Goal: Task Accomplishment & Management: Manage account settings

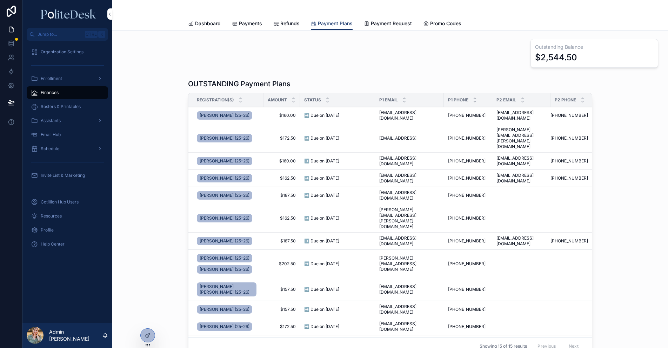
click at [147, 334] on icon at bounding box center [148, 336] width 6 height 6
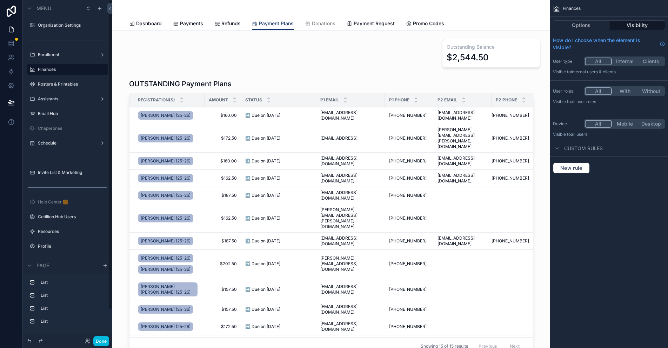
click at [66, 86] on label "Rosters & Printables" at bounding box center [71, 84] width 66 height 6
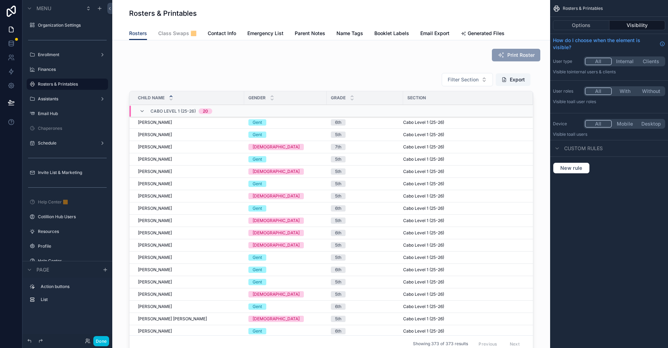
click at [60, 99] on label "Assistants" at bounding box center [66, 99] width 56 height 6
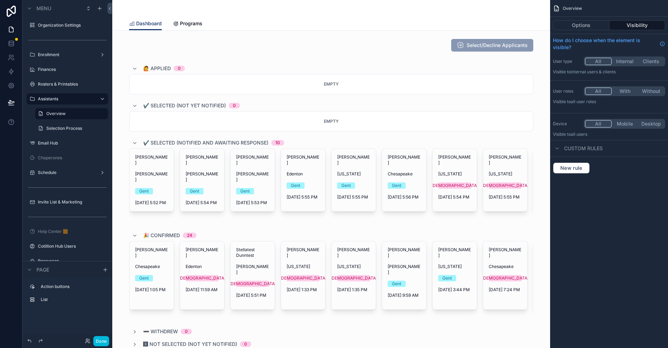
click at [353, 170] on div "scrollable content" at bounding box center [331, 229] width 427 height 338
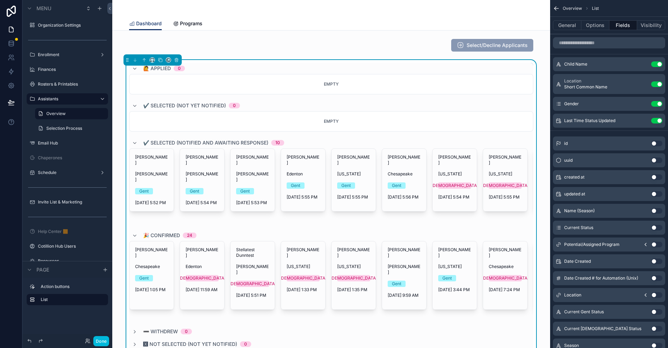
click at [359, 171] on span "[US_STATE]" at bounding box center [353, 174] width 33 height 6
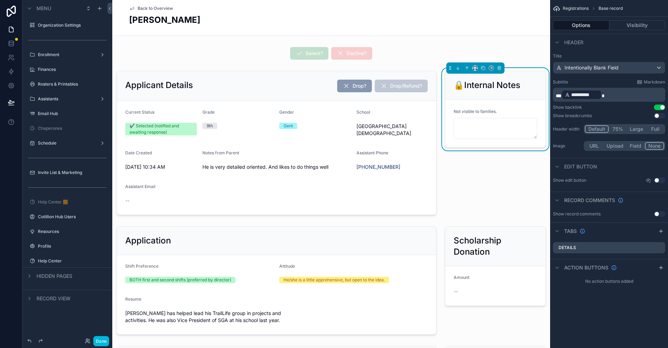
click at [288, 86] on div "scrollable content" at bounding box center [276, 143] width 329 height 150
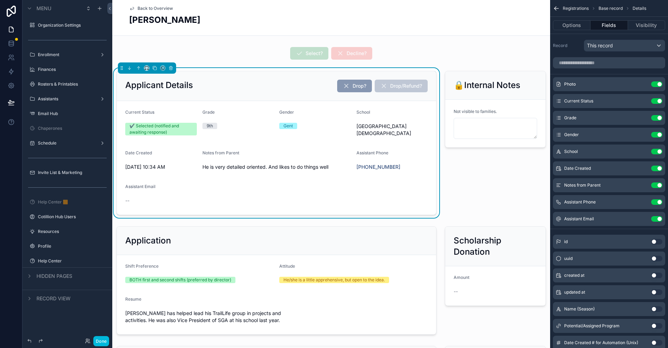
click at [279, 90] on div "Applicant Details Drop? Drop/Refund?" at bounding box center [276, 86] width 303 height 13
click at [266, 85] on div "Applicant Details Drop? Drop/Refund?" at bounding box center [276, 86] width 303 height 13
drag, startPoint x: 573, startPoint y: 26, endPoint x: 579, endPoint y: 32, distance: 8.0
click at [573, 26] on button "Options" at bounding box center [572, 25] width 38 height 10
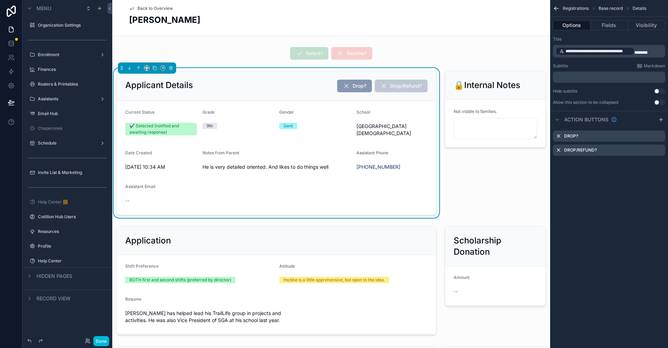
drag, startPoint x: 660, startPoint y: 120, endPoint x: 637, endPoint y: 146, distance: 34.3
click at [660, 120] on icon "scrollable content" at bounding box center [662, 120] width 6 height 6
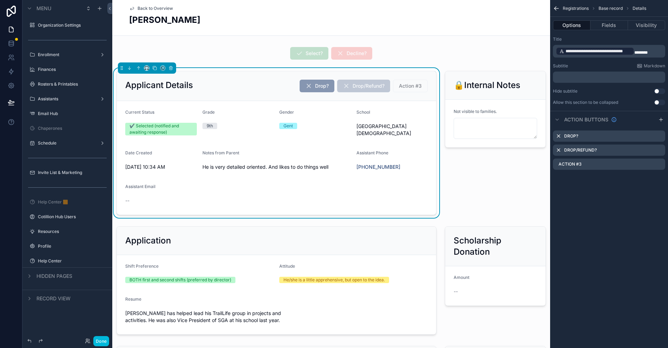
click at [0, 0] on icon "scrollable content" at bounding box center [0, 0] width 0 height 0
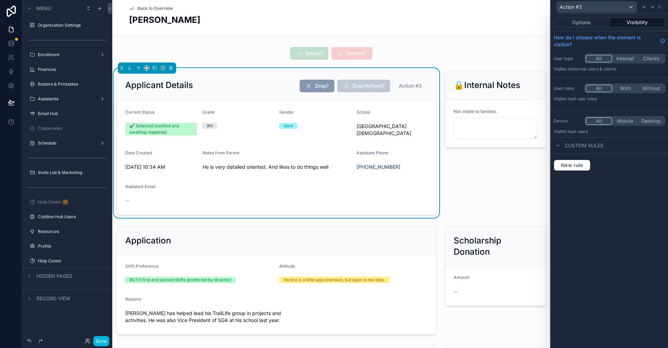
click at [588, 22] on button "Options" at bounding box center [582, 23] width 56 height 10
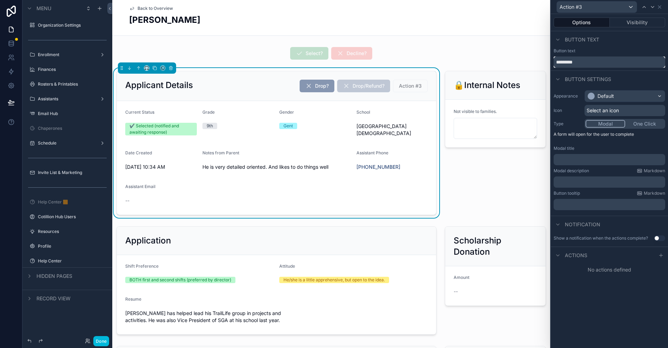
drag, startPoint x: 581, startPoint y: 61, endPoint x: 532, endPoint y: 60, distance: 49.5
click at [532, 60] on div "Action #3 Options Visibility Button text Button text ********* Button settings …" at bounding box center [334, 174] width 668 height 348
type input "****"
click at [612, 95] on div "Default" at bounding box center [606, 96] width 17 height 7
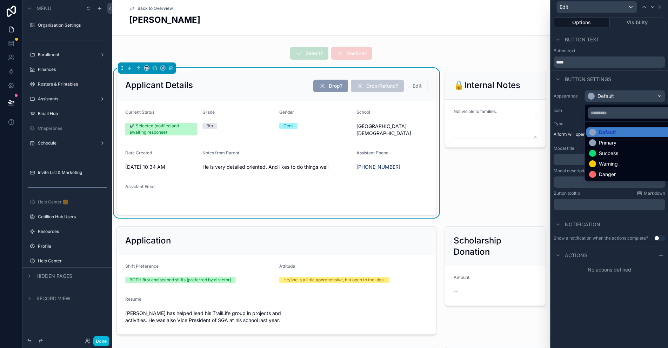
drag, startPoint x: 609, startPoint y: 146, endPoint x: 607, endPoint y: 140, distance: 5.8
click at [609, 146] on div "Primary" at bounding box center [608, 142] width 18 height 7
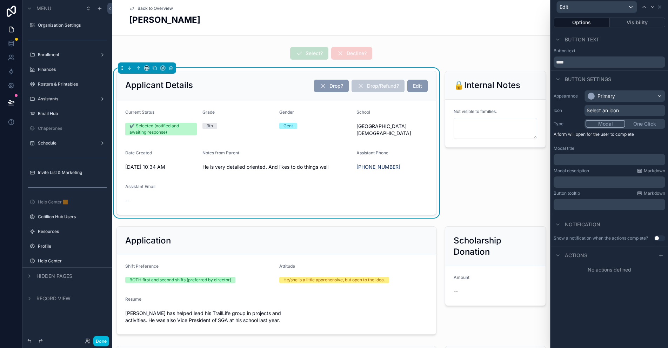
click at [591, 112] on span "Select an icon" at bounding box center [603, 110] width 32 height 7
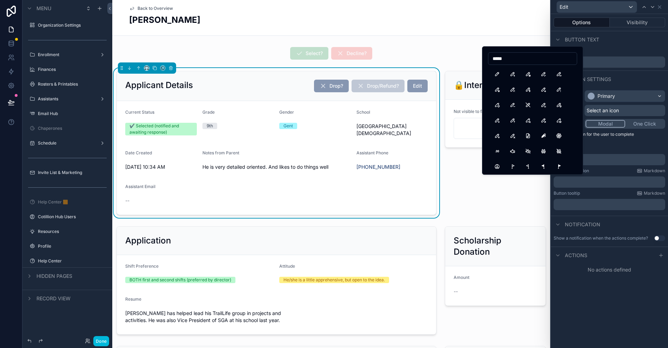
type input "*****"
click at [498, 73] on button "Pencil" at bounding box center [497, 74] width 13 height 13
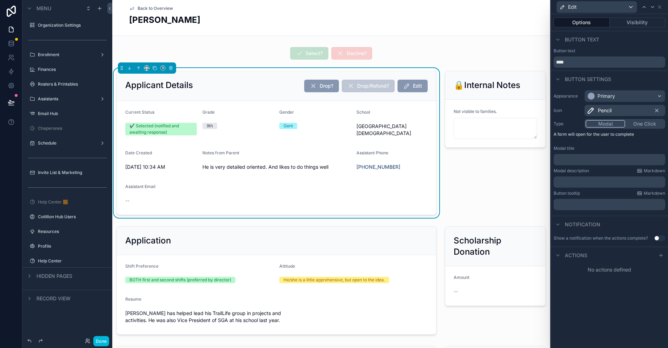
click at [659, 257] on icon at bounding box center [662, 256] width 6 height 6
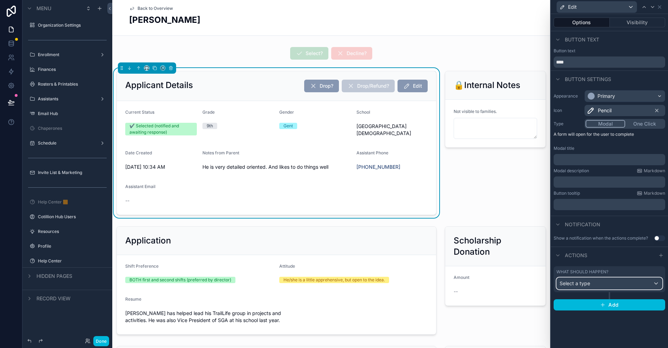
click at [599, 285] on div "Select a type" at bounding box center [609, 283] width 105 height 11
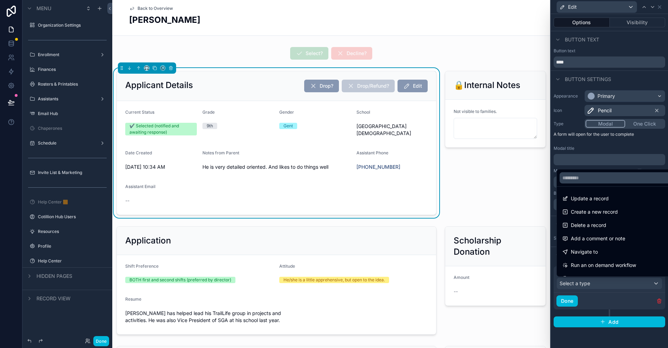
click at [606, 203] on div "Update a record" at bounding box center [618, 198] width 119 height 13
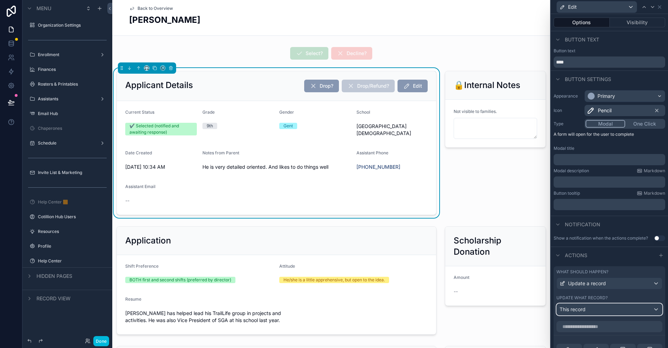
click at [596, 312] on div "This record" at bounding box center [609, 309] width 105 height 11
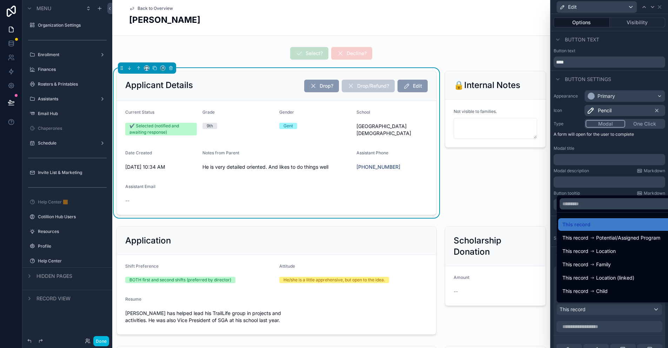
click at [596, 312] on div at bounding box center [609, 174] width 117 height 348
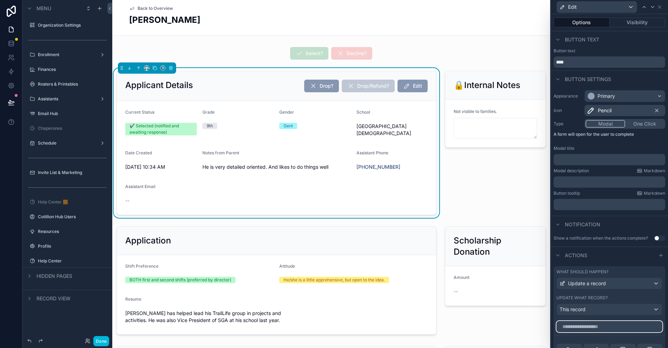
click at [585, 327] on input "text" at bounding box center [610, 326] width 106 height 11
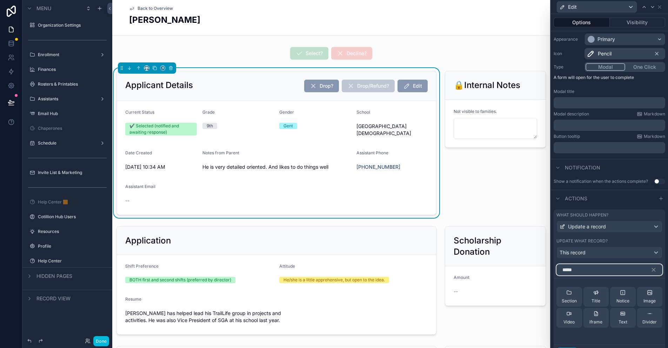
scroll to position [91, 0]
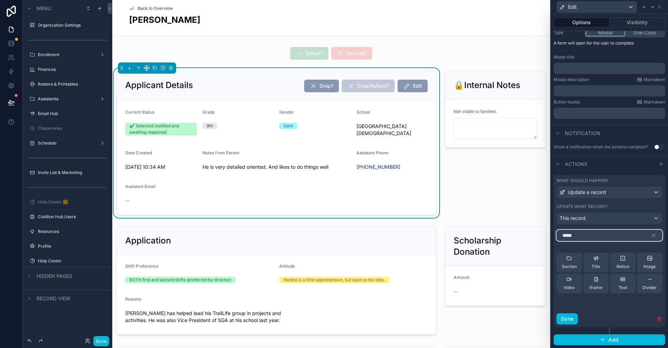
type input "*****"
click at [651, 235] on icon "button" at bounding box center [654, 235] width 6 height 6
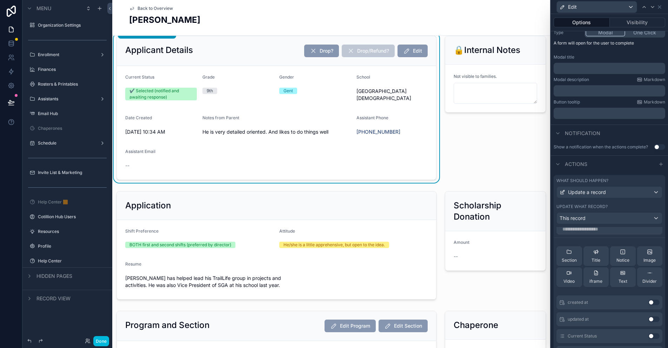
scroll to position [0, 0]
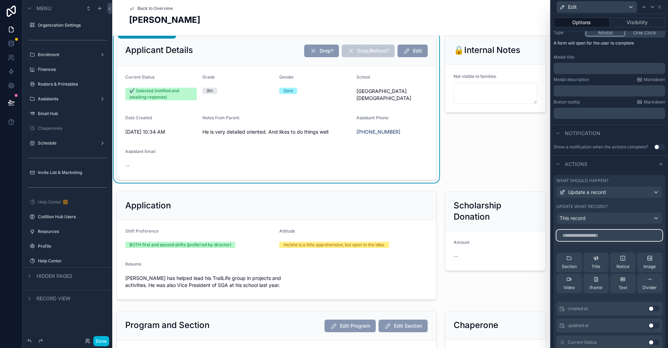
click at [587, 233] on input "text" at bounding box center [610, 235] width 106 height 11
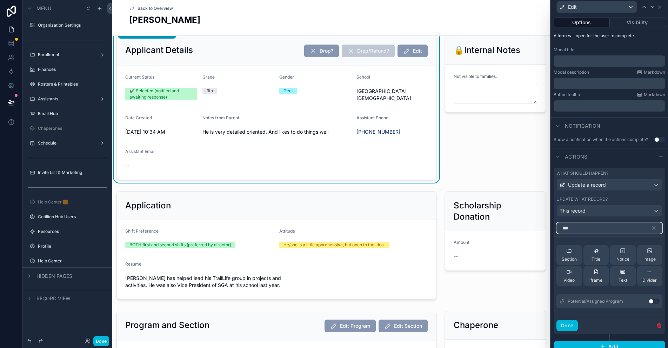
scroll to position [105, 0]
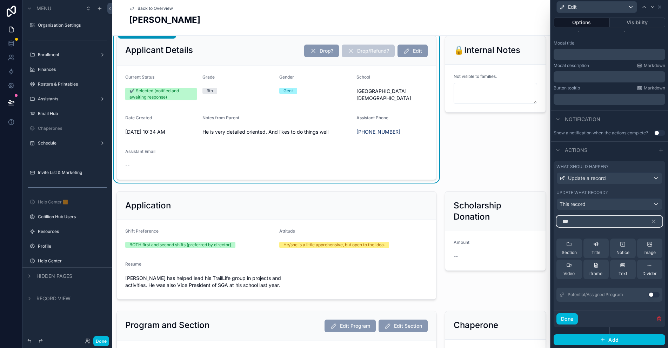
drag, startPoint x: 573, startPoint y: 222, endPoint x: 561, endPoint y: 221, distance: 12.3
click at [561, 221] on input "***" at bounding box center [610, 221] width 106 height 11
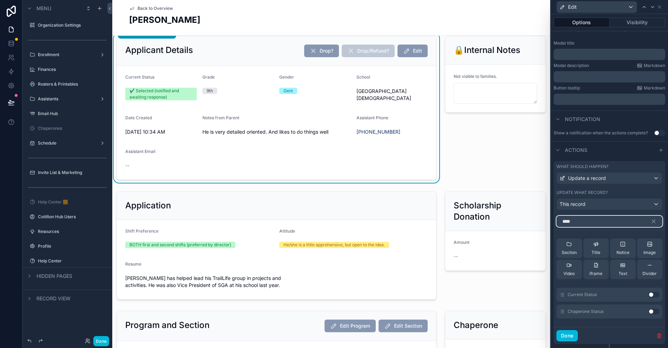
type input "****"
click at [649, 295] on button "Use setting" at bounding box center [654, 295] width 11 height 6
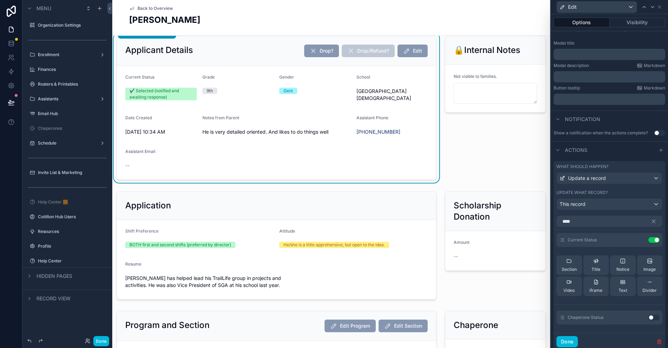
click at [0, 0] on icon at bounding box center [0, 0] width 0 height 0
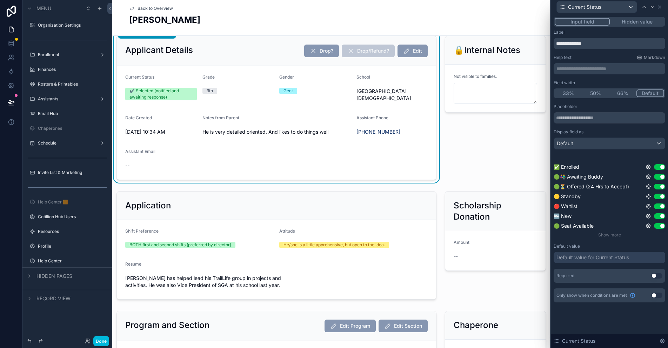
click at [585, 253] on div "Default value for Current Status" at bounding box center [610, 257] width 112 height 11
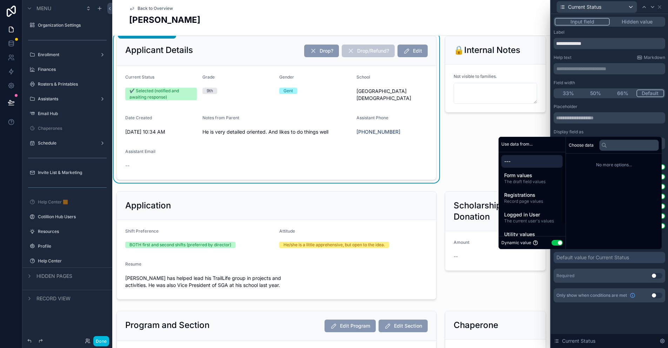
drag, startPoint x: 519, startPoint y: 199, endPoint x: 531, endPoint y: 191, distance: 14.5
click at [519, 199] on span "Record page values" at bounding box center [532, 202] width 56 height 6
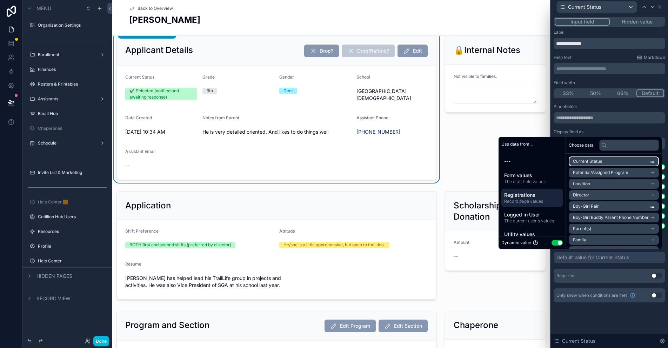
click at [603, 160] on li "Current Status" at bounding box center [614, 162] width 90 height 10
drag, startPoint x: 618, startPoint y: 322, endPoint x: 624, endPoint y: 317, distance: 7.3
click at [619, 321] on div "**********" at bounding box center [609, 181] width 117 height 334
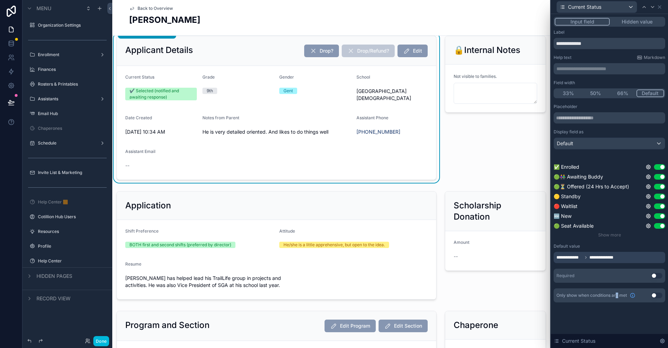
drag, startPoint x: 655, startPoint y: 274, endPoint x: 647, endPoint y: 269, distance: 10.2
click at [655, 274] on button "Use setting" at bounding box center [657, 276] width 11 height 6
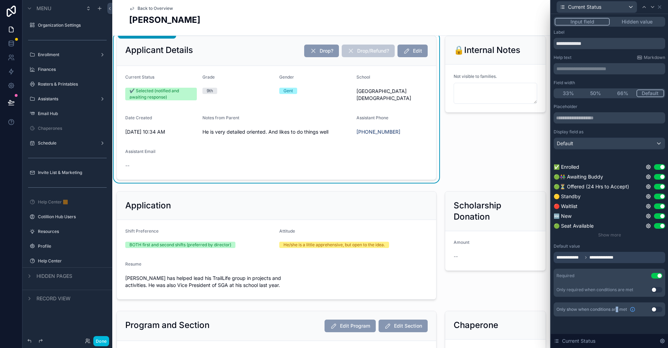
click at [663, 226] on button "Use setting" at bounding box center [659, 226] width 11 height 6
click at [661, 215] on button "Use setting" at bounding box center [659, 216] width 11 height 6
click at [660, 186] on button "Use setting" at bounding box center [659, 187] width 11 height 6
drag, startPoint x: 658, startPoint y: 186, endPoint x: 631, endPoint y: 194, distance: 28.1
click at [658, 186] on button "Use setting" at bounding box center [659, 187] width 11 height 6
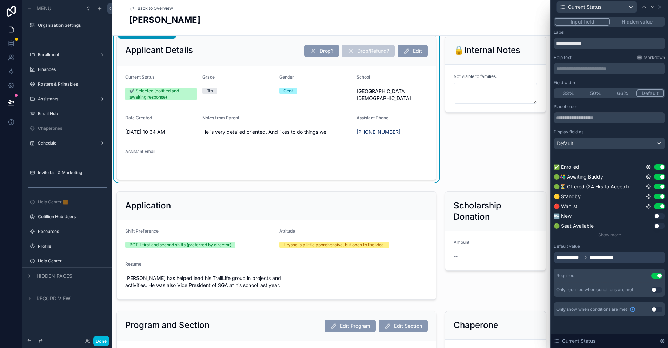
click at [616, 237] on span "Show more" at bounding box center [610, 234] width 23 height 5
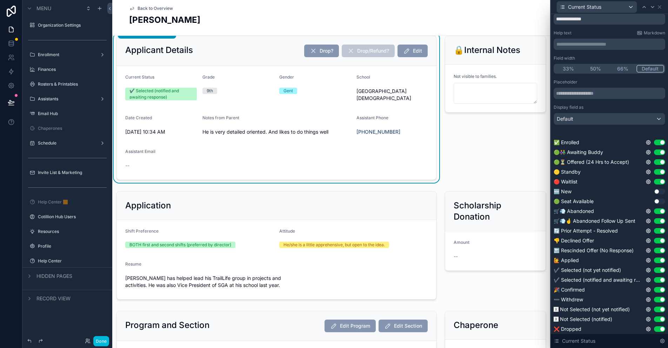
scroll to position [35, 0]
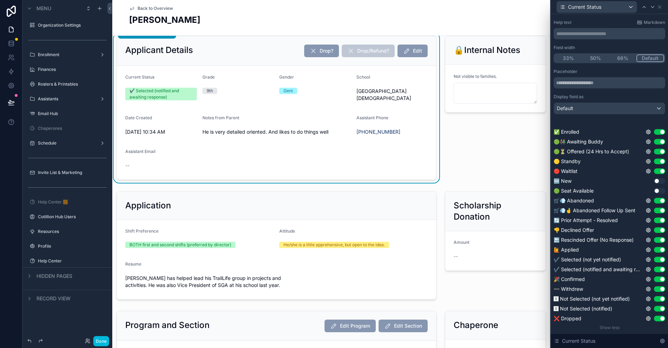
drag, startPoint x: 656, startPoint y: 200, endPoint x: 656, endPoint y: 210, distance: 9.5
click at [656, 200] on button "Use setting" at bounding box center [659, 201] width 11 height 6
click at [656, 210] on button "Use setting" at bounding box center [659, 211] width 11 height 6
drag, startPoint x: 656, startPoint y: 222, endPoint x: 656, endPoint y: 233, distance: 10.9
click at [656, 222] on button "Use setting" at bounding box center [659, 221] width 11 height 6
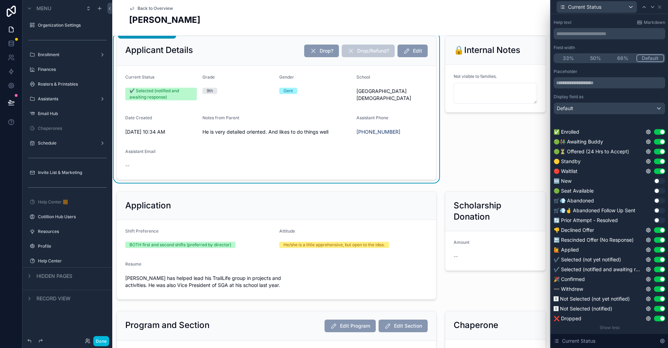
click at [656, 229] on button "Use setting" at bounding box center [659, 230] width 11 height 6
click at [654, 230] on button "Use setting" at bounding box center [659, 230] width 11 height 6
drag, startPoint x: 655, startPoint y: 229, endPoint x: 655, endPoint y: 238, distance: 8.8
click at [655, 229] on button "Use setting" at bounding box center [659, 230] width 11 height 6
click at [656, 241] on button "Use setting" at bounding box center [659, 240] width 11 height 6
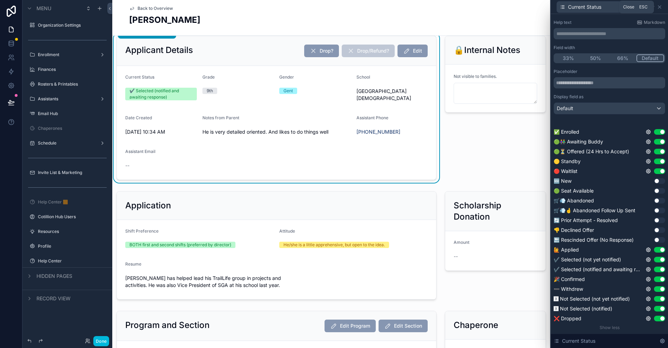
click at [659, 7] on icon at bounding box center [660, 7] width 6 height 6
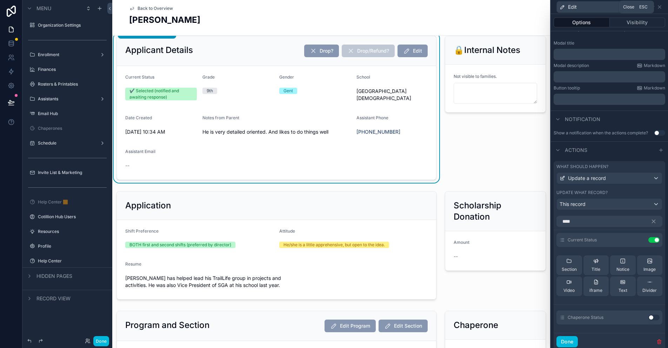
click at [660, 6] on icon at bounding box center [660, 7] width 6 height 6
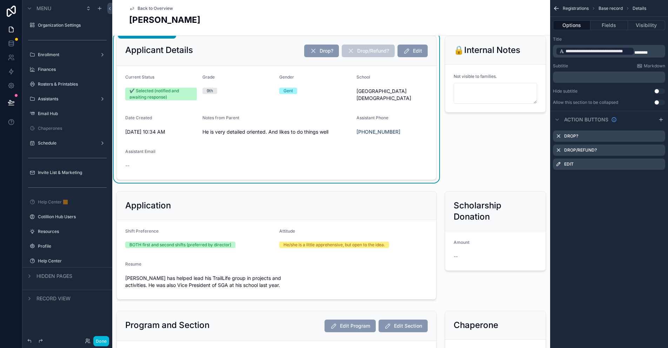
click at [0, 0] on icon "scrollable content" at bounding box center [0, 0] width 0 height 0
click at [648, 152] on icon at bounding box center [649, 153] width 6 height 6
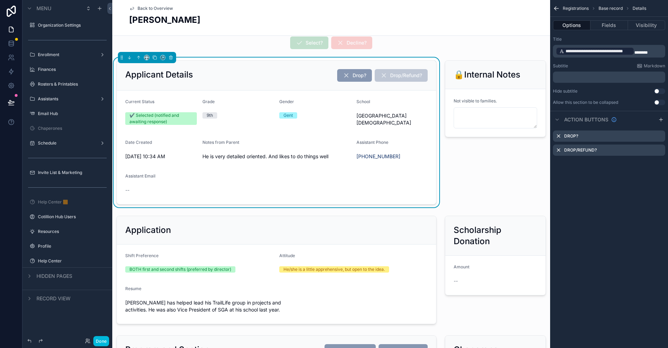
scroll to position [0, 0]
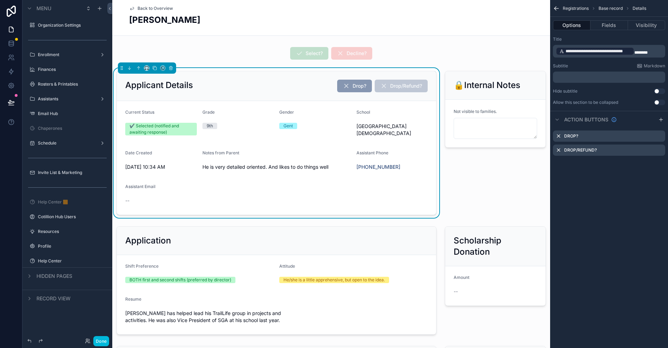
click at [130, 9] on icon "scrollable content" at bounding box center [132, 8] width 4 height 3
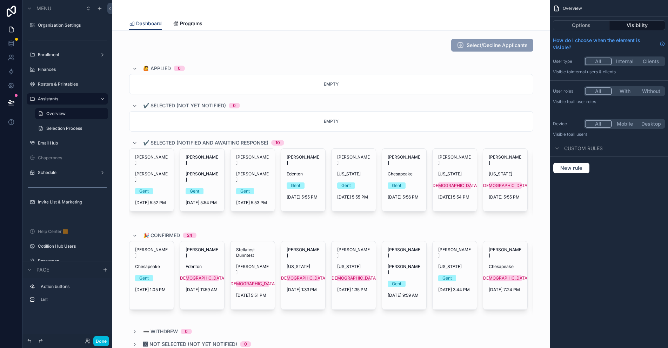
click at [223, 14] on div "scrollable content" at bounding box center [331, 8] width 404 height 17
click at [183, 22] on span "Programs" at bounding box center [191, 23] width 22 height 7
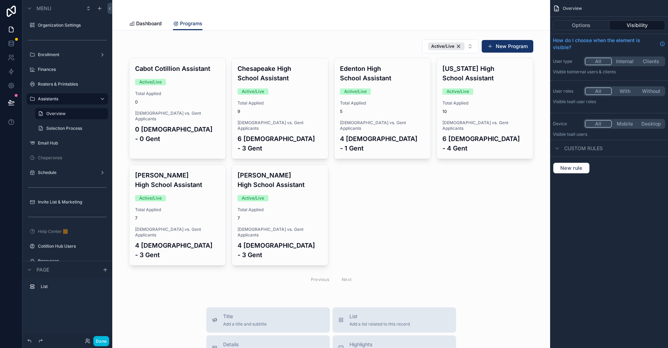
click at [580, 26] on button "Options" at bounding box center [581, 25] width 57 height 10
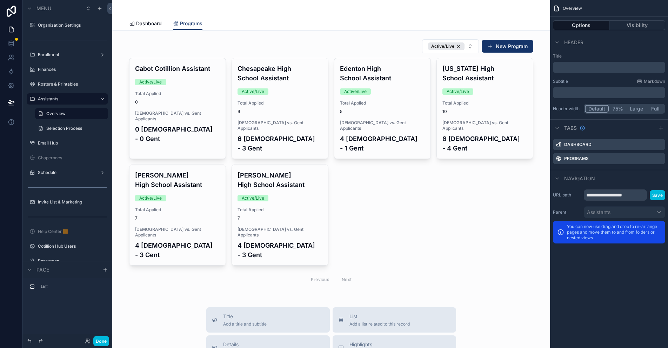
click at [660, 129] on icon "scrollable content" at bounding box center [662, 128] width 6 height 6
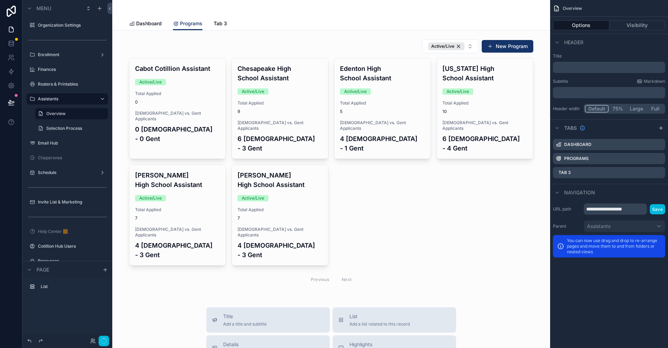
click at [0, 0] on icon "scrollable content" at bounding box center [0, 0] width 0 height 0
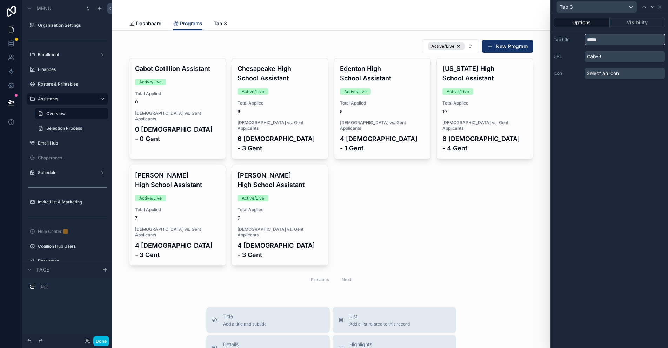
drag, startPoint x: 605, startPoint y: 42, endPoint x: 561, endPoint y: 40, distance: 44.3
click at [561, 40] on div "Tab title *****" at bounding box center [610, 39] width 112 height 11
click at [606, 41] on input "**" at bounding box center [625, 39] width 81 height 11
type input "**"
type input "**********"
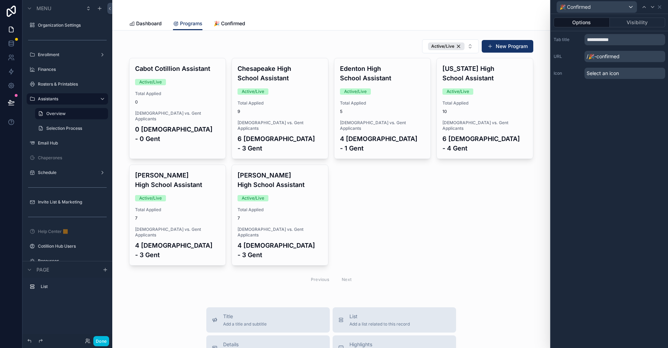
click at [236, 22] on span "🎉 Confirmed" at bounding box center [230, 23] width 32 height 7
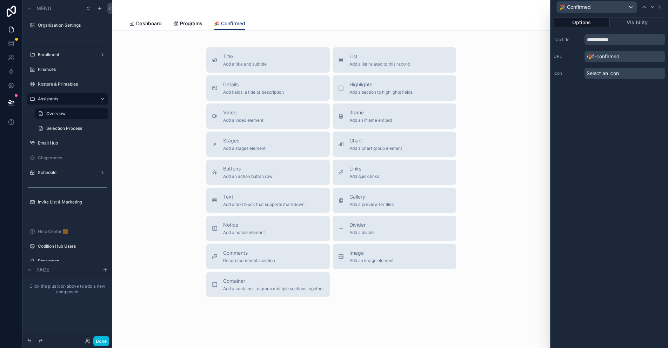
click at [366, 56] on span "List" at bounding box center [380, 56] width 60 height 7
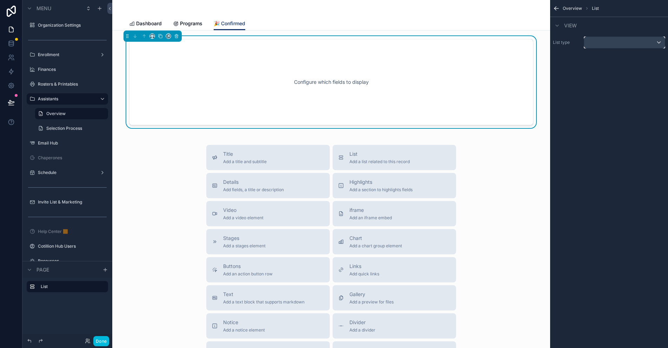
click at [599, 40] on div "scrollable content" at bounding box center [625, 42] width 81 height 11
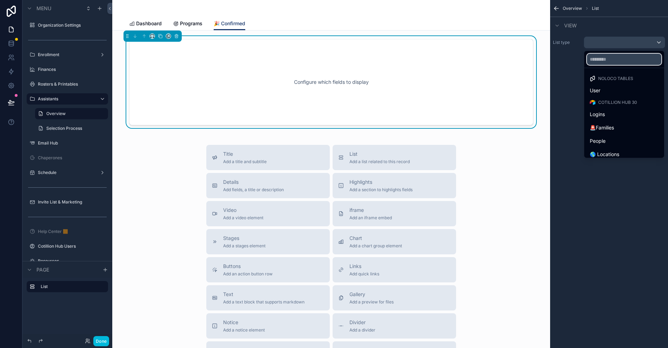
click at [598, 57] on input "text" at bounding box center [624, 59] width 74 height 11
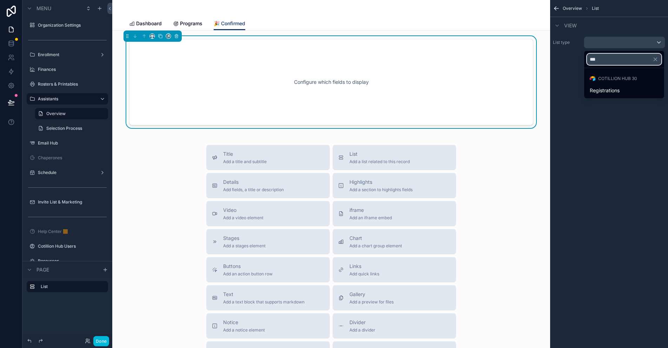
type input "***"
click at [618, 88] on span "Registrations" at bounding box center [605, 90] width 30 height 8
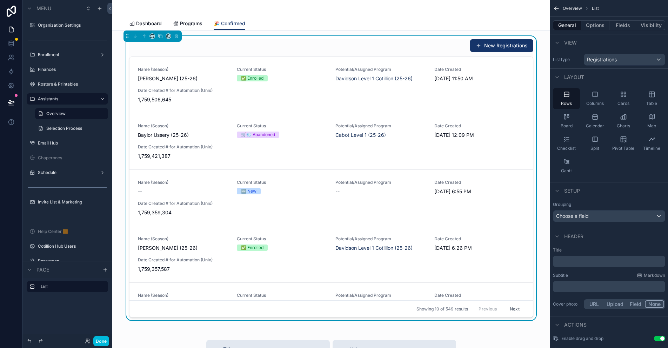
click at [651, 99] on div "Table" at bounding box center [652, 98] width 27 height 21
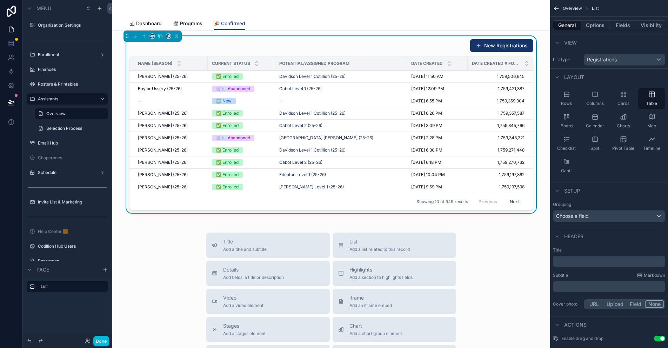
click at [621, 28] on button "Fields" at bounding box center [624, 25] width 28 height 10
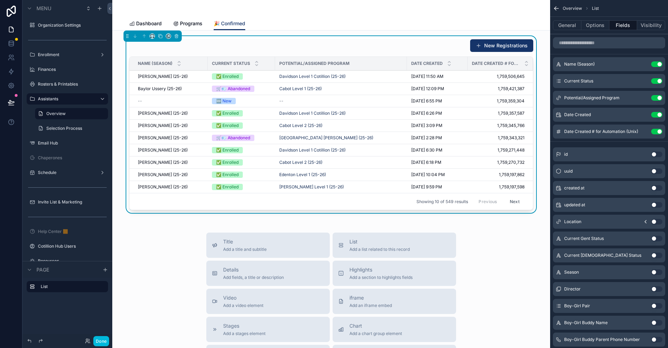
click at [659, 99] on button "Use setting" at bounding box center [657, 98] width 11 height 6
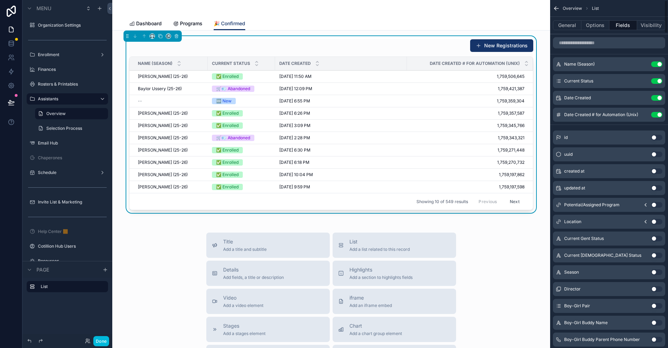
drag, startPoint x: 659, startPoint y: 113, endPoint x: 658, endPoint y: 98, distance: 14.8
click at [659, 113] on button "Use setting" at bounding box center [657, 115] width 11 height 6
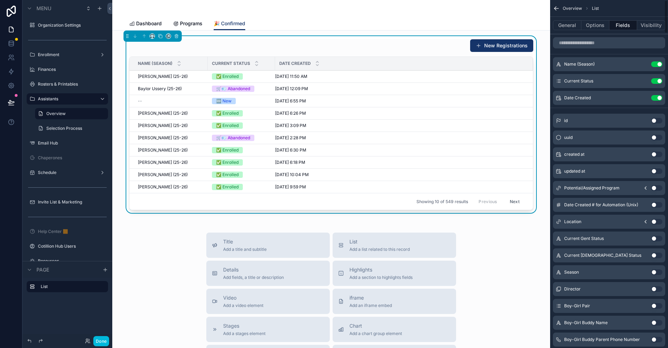
drag, startPoint x: 658, startPoint y: 95, endPoint x: 656, endPoint y: 81, distance: 13.8
click at [658, 95] on button "Use setting" at bounding box center [657, 98] width 11 height 6
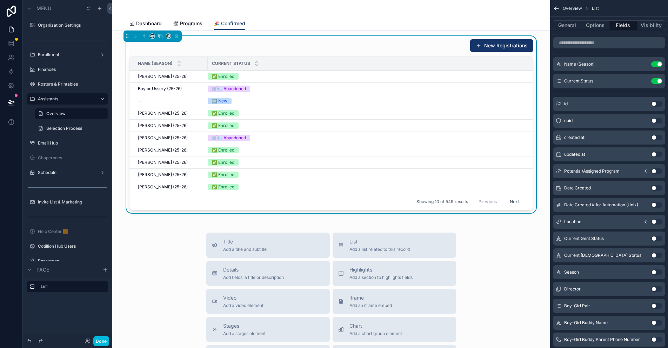
drag, startPoint x: 656, startPoint y: 64, endPoint x: 590, endPoint y: 52, distance: 67.8
click at [656, 64] on button "Use setting" at bounding box center [657, 64] width 11 height 6
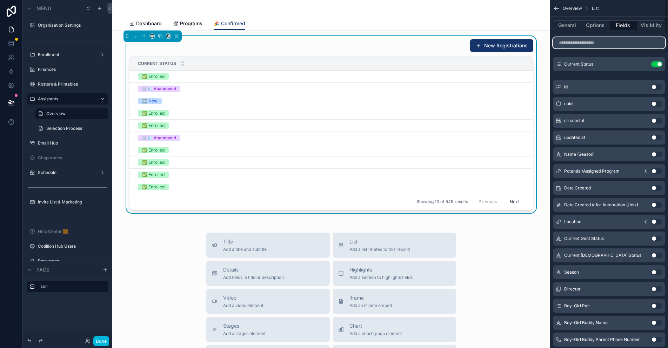
click at [580, 44] on input "scrollable content" at bounding box center [609, 42] width 112 height 11
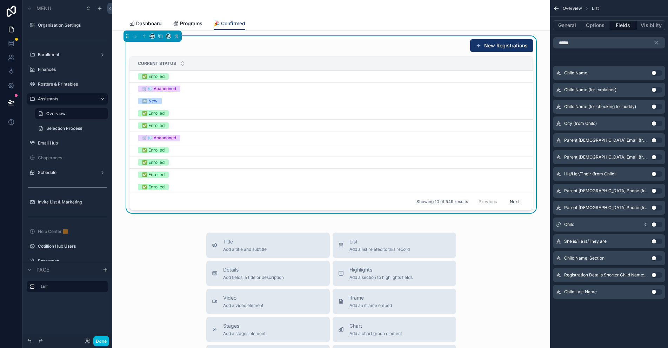
click at [658, 72] on button "Use setting" at bounding box center [657, 73] width 11 height 6
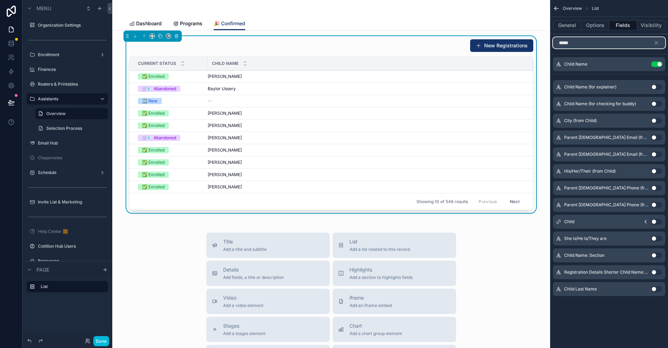
click at [573, 45] on input "*****" at bounding box center [609, 42] width 112 height 11
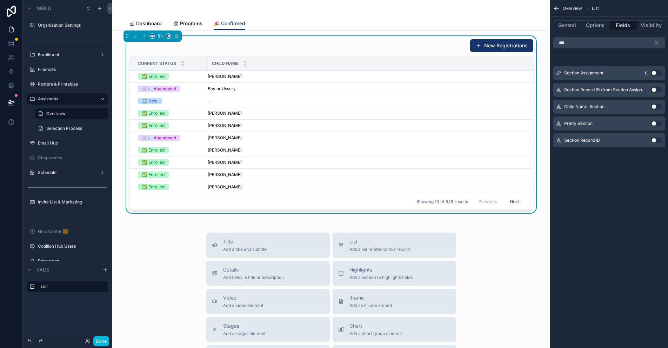
drag, startPoint x: 656, startPoint y: 123, endPoint x: 625, endPoint y: 87, distance: 48.3
click at [656, 123] on button "Use setting" at bounding box center [657, 124] width 11 height 6
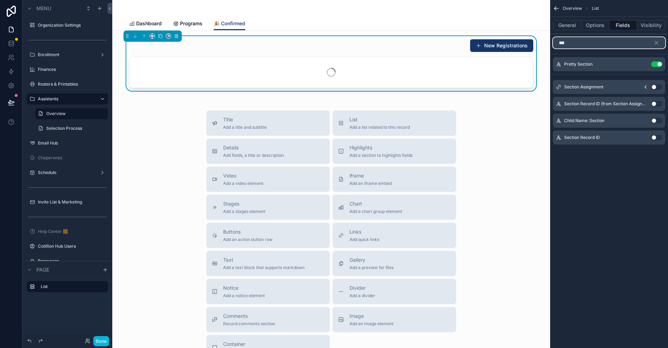
click at [572, 45] on input "***" at bounding box center [609, 42] width 112 height 11
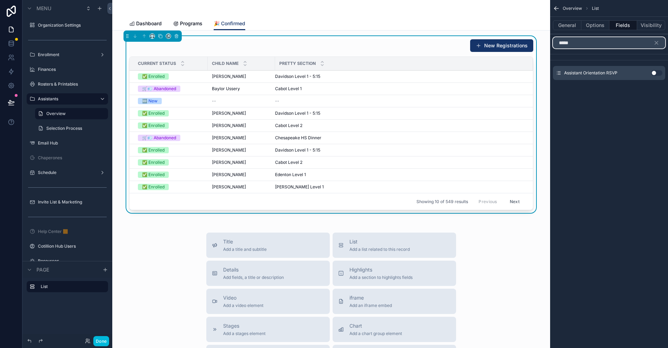
type input "*****"
click at [654, 73] on button "Use setting" at bounding box center [657, 73] width 11 height 6
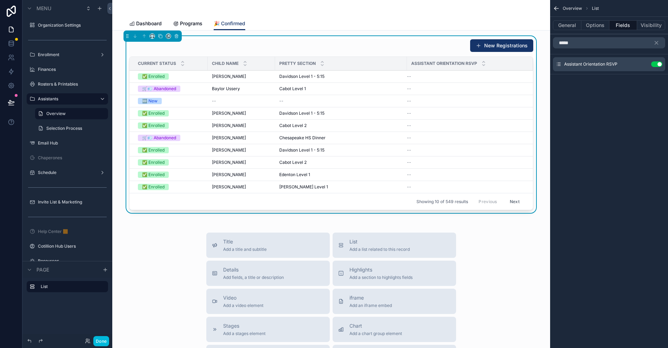
click at [0, 0] on icon "scrollable content" at bounding box center [0, 0] width 0 height 0
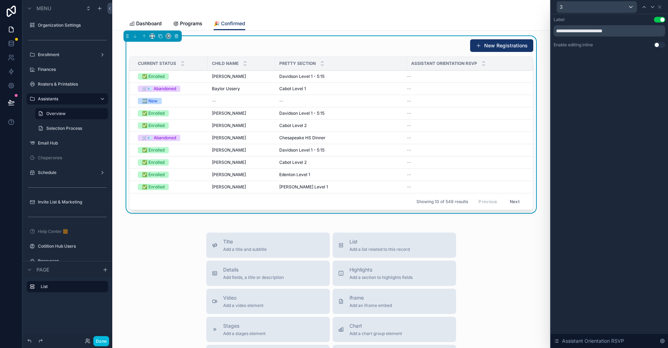
click at [660, 44] on button "Use setting" at bounding box center [659, 45] width 11 height 6
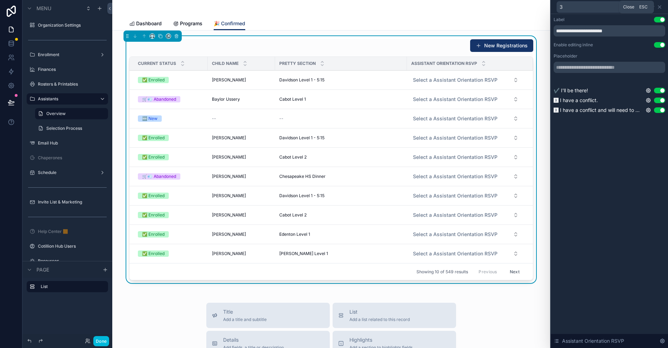
click at [661, 8] on icon at bounding box center [660, 7] width 6 height 6
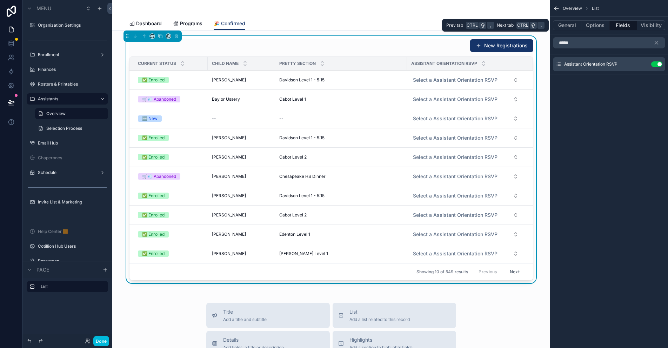
click at [598, 25] on button "Options" at bounding box center [596, 25] width 28 height 10
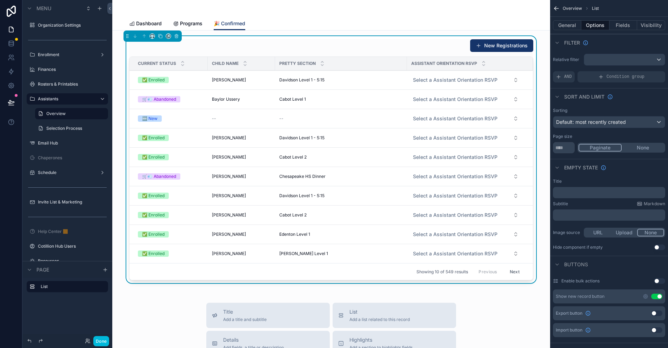
click at [566, 79] on span "AND" at bounding box center [569, 77] width 8 height 6
drag, startPoint x: 646, startPoint y: 71, endPoint x: 639, endPoint y: 73, distance: 6.8
click at [0, 0] on icon "scrollable content" at bounding box center [0, 0] width 0 height 0
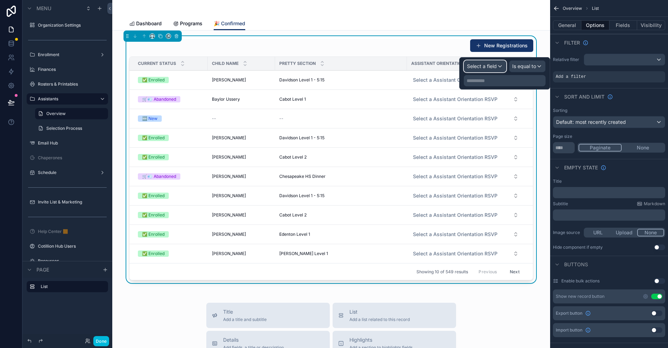
click at [492, 66] on span "Select a field" at bounding box center [482, 66] width 30 height 6
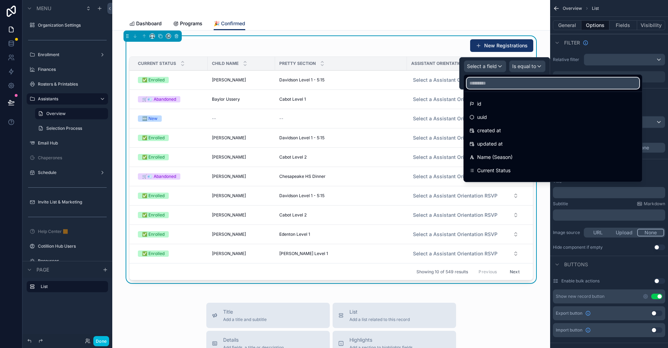
click at [487, 83] on input "text" at bounding box center [553, 83] width 173 height 11
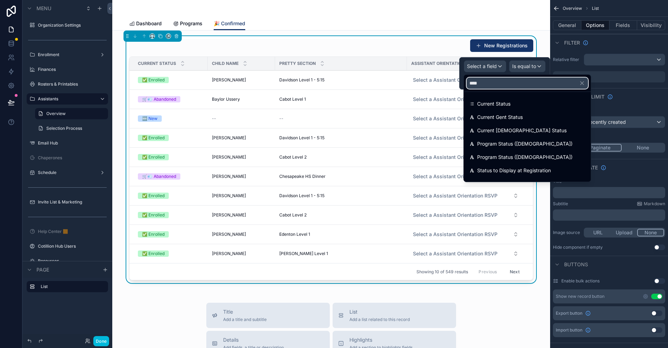
type input "****"
click at [502, 105] on span "Current Status" at bounding box center [493, 104] width 33 height 8
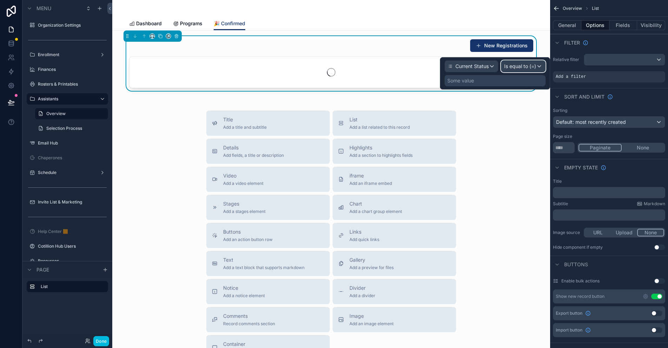
click at [522, 66] on span "Is equal to (=)" at bounding box center [520, 66] width 32 height 7
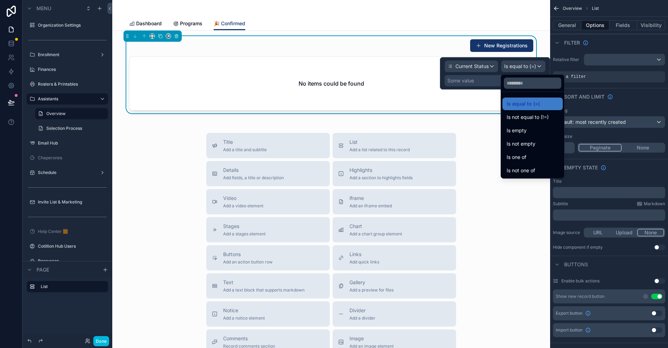
click at [527, 157] on span "Is one of" at bounding box center [517, 157] width 20 height 8
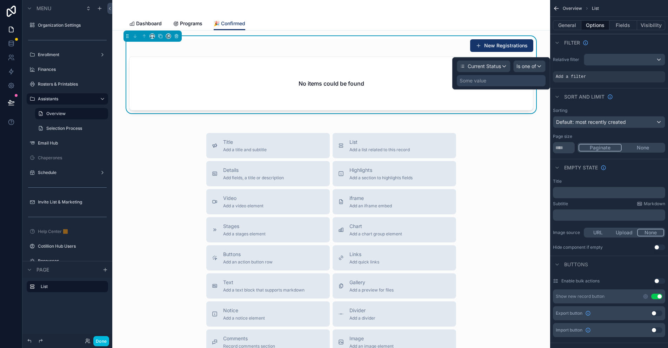
click at [495, 81] on div "Some value" at bounding box center [501, 80] width 89 height 11
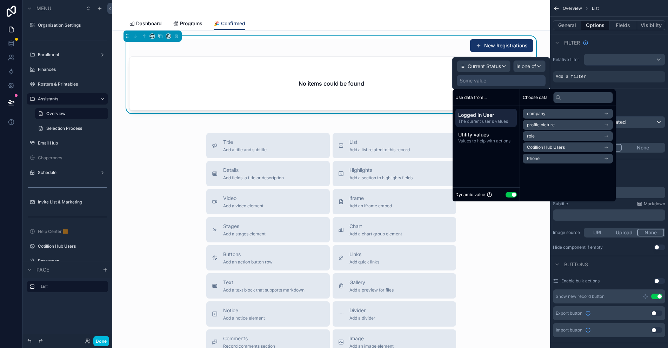
click at [510, 195] on button "Use setting" at bounding box center [511, 195] width 11 height 6
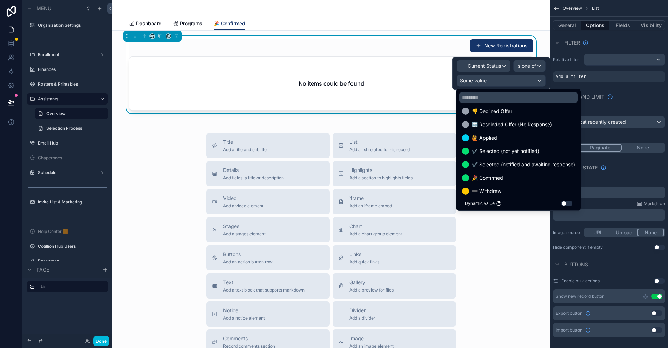
scroll to position [176, 0]
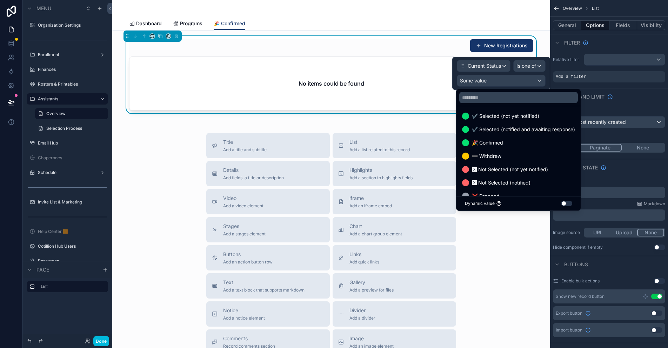
click at [520, 128] on span "✔️ Selected (notified and awaiting response)" at bounding box center [523, 129] width 103 height 8
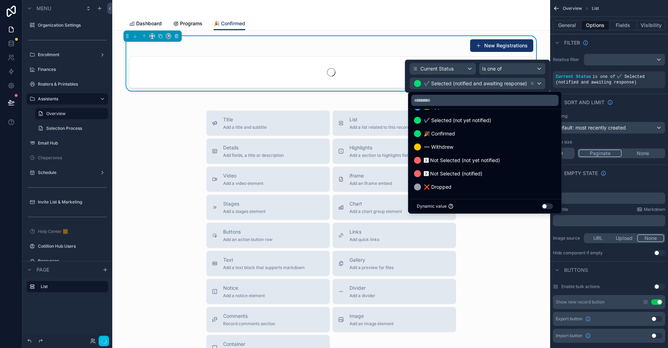
scroll to position [174, 0]
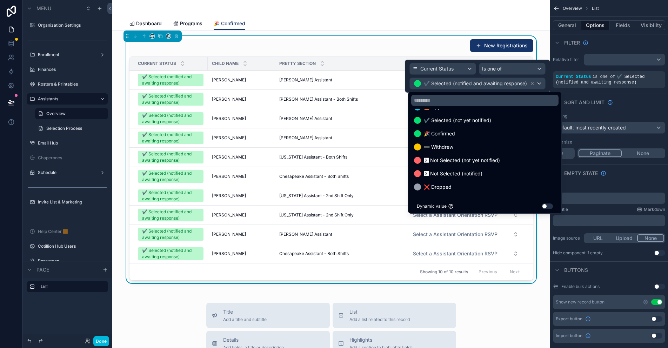
click at [455, 135] on span "🎉 Confirmed" at bounding box center [439, 134] width 31 height 8
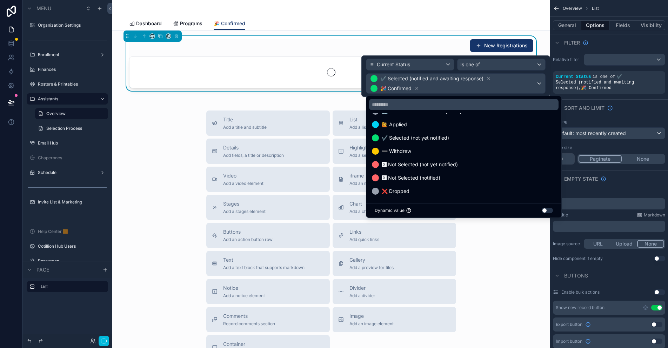
scroll to position [161, 0]
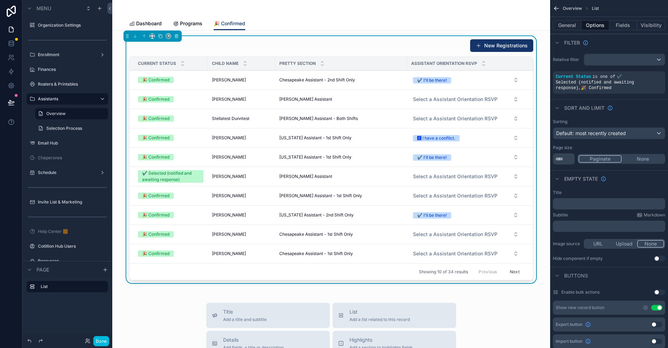
click at [366, 45] on div "New Registrations" at bounding box center [331, 45] width 404 height 13
click at [511, 139] on button "🆇 I have a conflict." at bounding box center [466, 138] width 117 height 13
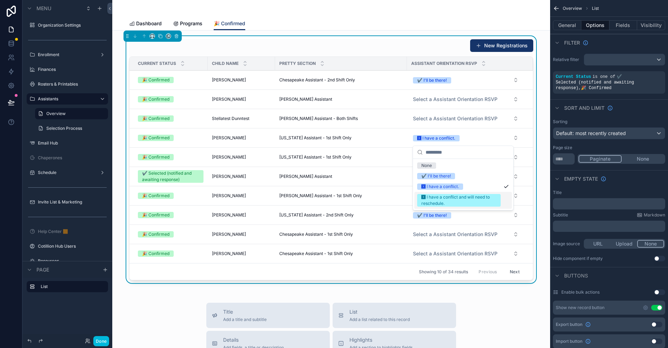
click at [461, 200] on div "🆇 I have a conflict and will need to reschedule." at bounding box center [459, 200] width 75 height 13
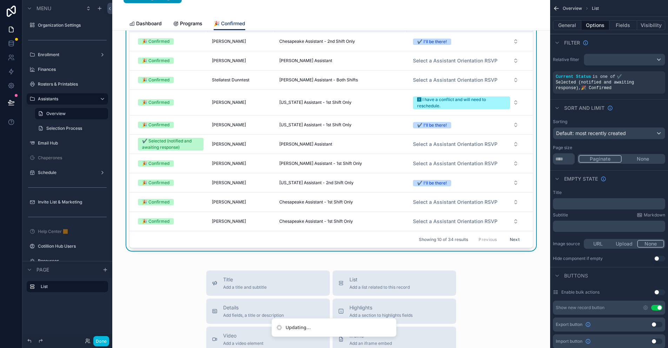
scroll to position [35, 0]
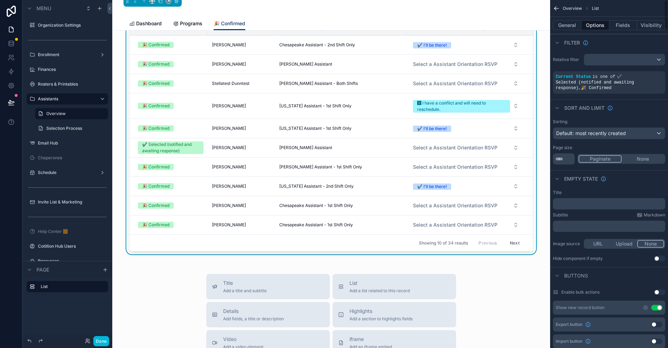
click at [570, 26] on button "General" at bounding box center [567, 25] width 28 height 10
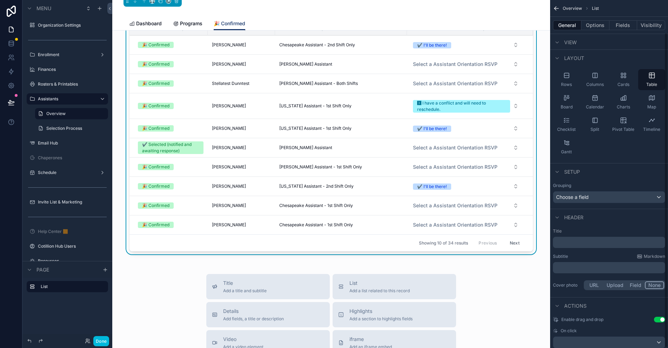
scroll to position [36, 0]
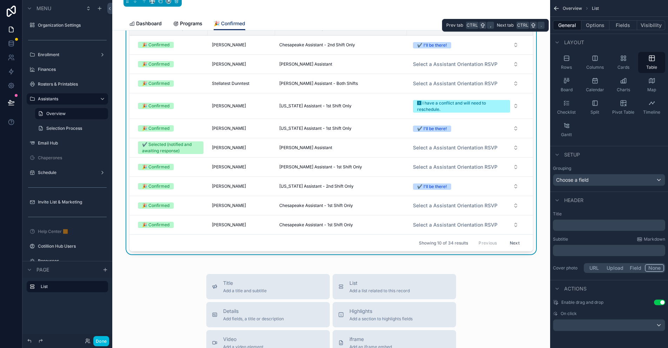
click at [598, 21] on button "Options" at bounding box center [596, 25] width 28 height 10
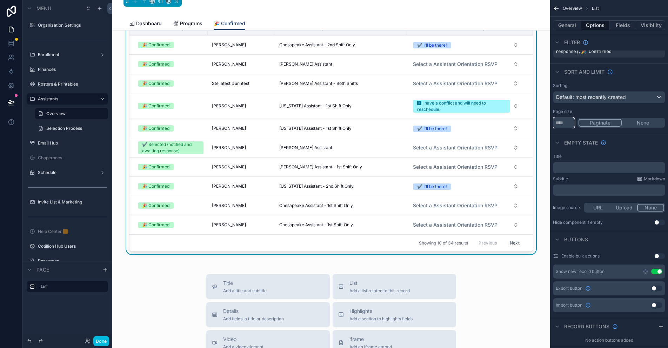
click at [567, 117] on input "**" at bounding box center [564, 122] width 22 height 11
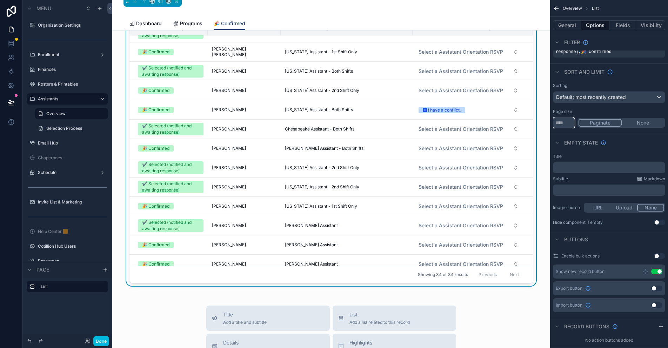
scroll to position [316, 0]
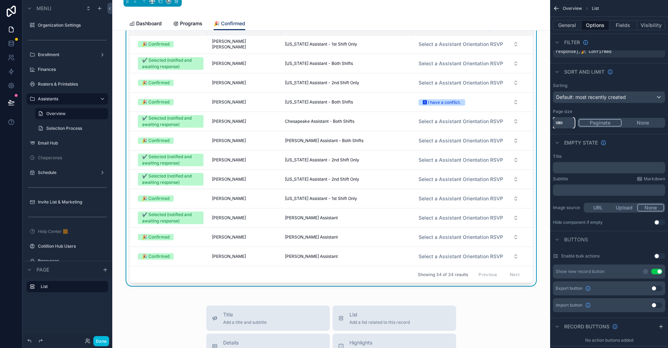
type input "***"
click at [458, 101] on button "🆇 I have a conflict." at bounding box center [468, 102] width 111 height 13
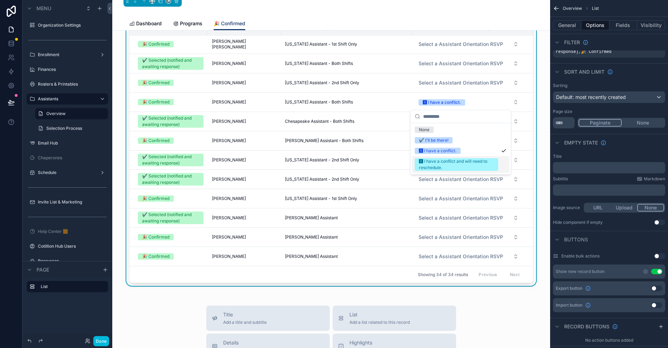
click at [463, 166] on div "🆇 I have a conflict and will need to reschedule." at bounding box center [456, 164] width 75 height 13
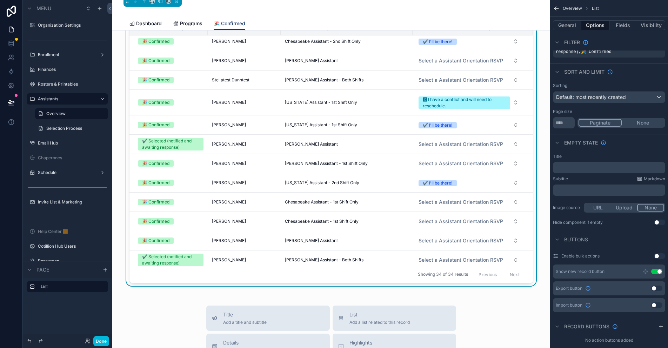
scroll to position [0, 0]
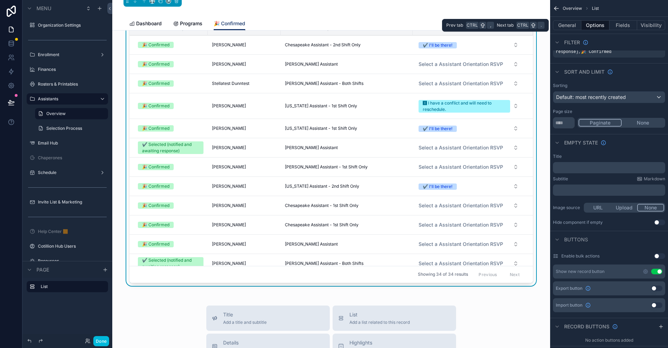
click at [625, 26] on button "Fields" at bounding box center [624, 25] width 28 height 10
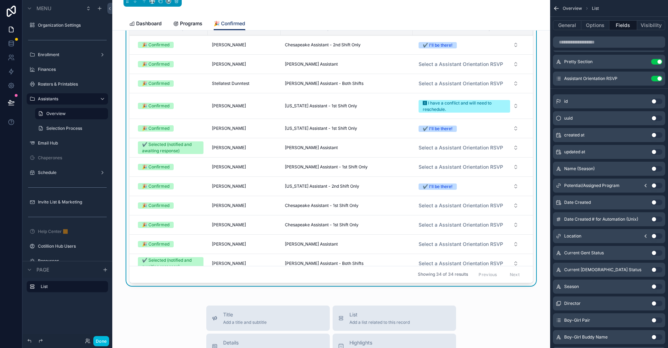
click at [0, 0] on icon "scrollable content" at bounding box center [0, 0] width 0 height 0
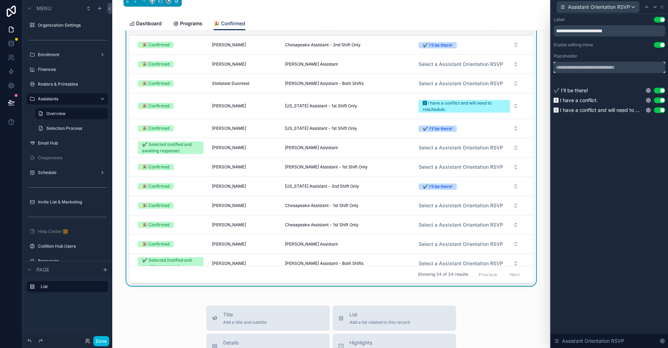
click at [570, 66] on input "text" at bounding box center [610, 67] width 112 height 11
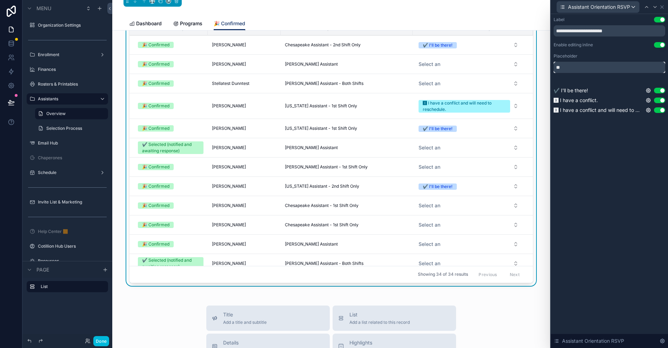
type input "*"
type input "**********"
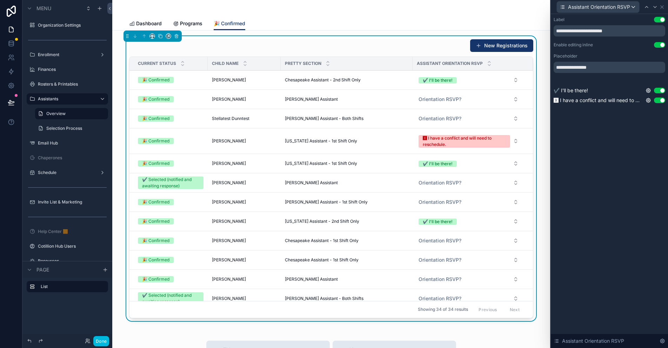
click at [191, 19] on link "Programs" at bounding box center [187, 24] width 29 height 14
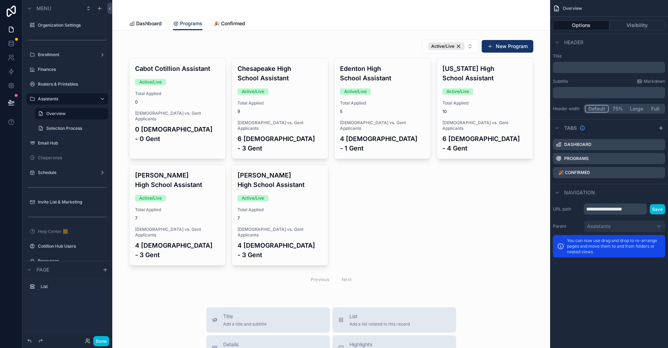
click at [0, 0] on icon "scrollable content" at bounding box center [0, 0] width 0 height 0
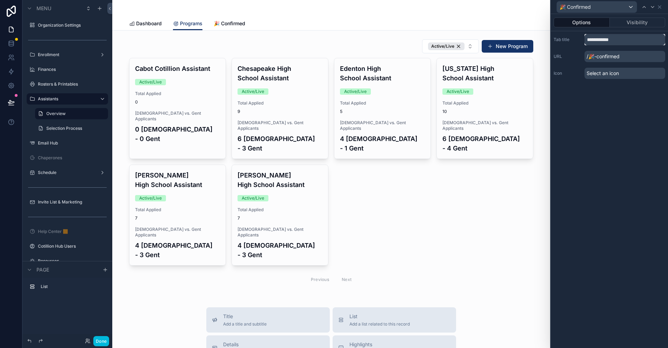
click at [621, 42] on input "**********" at bounding box center [625, 39] width 81 height 11
click at [630, 41] on input "**********" at bounding box center [625, 39] width 81 height 11
click at [595, 40] on input "**********" at bounding box center [625, 39] width 81 height 11
click at [588, 130] on div "**********" at bounding box center [609, 181] width 117 height 334
drag, startPoint x: 620, startPoint y: 38, endPoint x: 629, endPoint y: 47, distance: 12.4
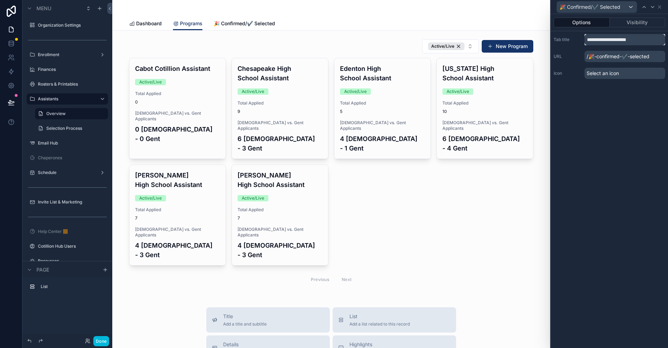
click at [620, 38] on input "**********" at bounding box center [625, 39] width 81 height 11
click at [622, 41] on input "**********" at bounding box center [625, 39] width 81 height 11
type input "**********"
click at [661, 5] on icon at bounding box center [660, 7] width 6 height 6
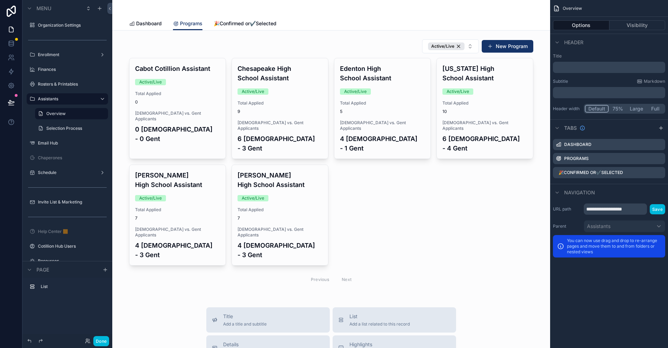
click at [241, 25] on span "🎉Confirmed or✔️Selected" at bounding box center [245, 23] width 63 height 7
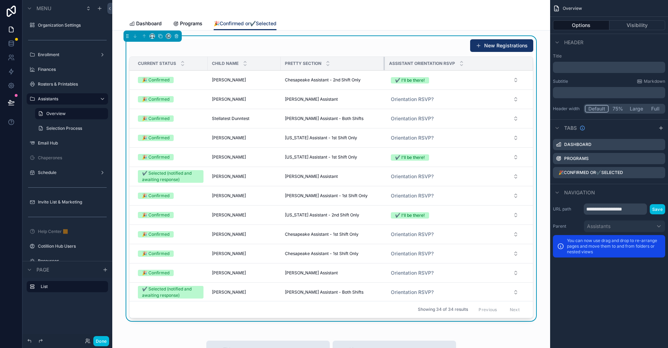
drag, startPoint x: 403, startPoint y: 61, endPoint x: 376, endPoint y: 66, distance: 28.2
click at [384, 66] on div "scrollable content" at bounding box center [385, 63] width 3 height 13
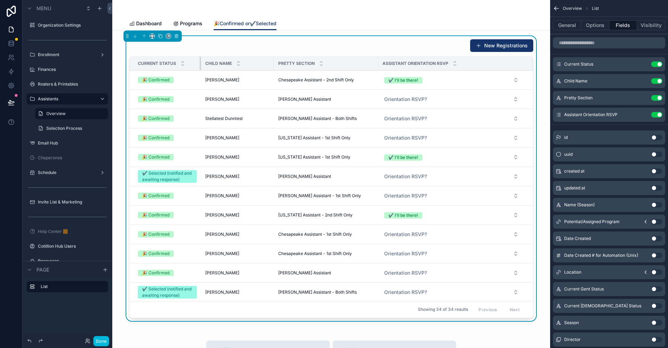
drag, startPoint x: 204, startPoint y: 61, endPoint x: 198, endPoint y: 62, distance: 6.7
click at [200, 62] on div "scrollable content" at bounding box center [201, 63] width 3 height 13
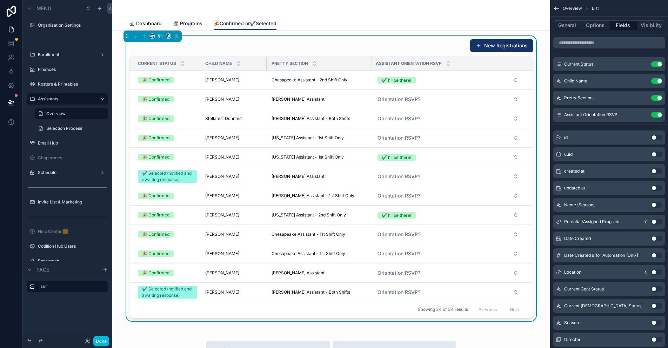
drag, startPoint x: 265, startPoint y: 61, endPoint x: 258, endPoint y: 64, distance: 7.0
click at [266, 64] on div "scrollable content" at bounding box center [267, 63] width 3 height 13
click at [570, 23] on button "General" at bounding box center [567, 25] width 28 height 10
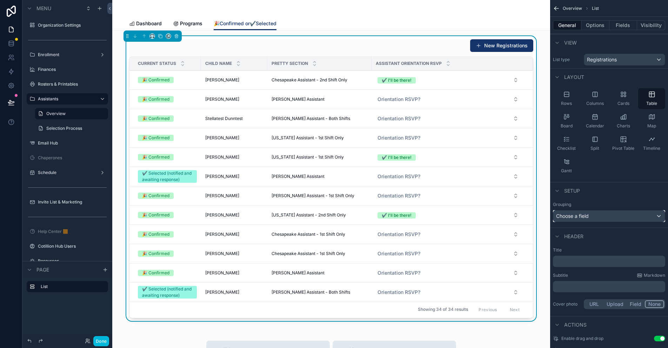
click at [592, 214] on div "Choose a field" at bounding box center [610, 216] width 112 height 11
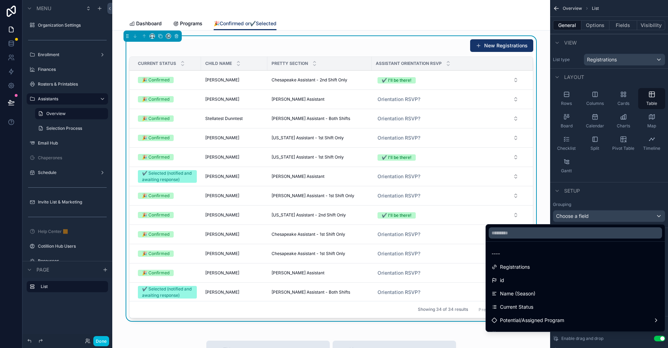
click at [585, 202] on div "scrollable content" at bounding box center [334, 174] width 668 height 348
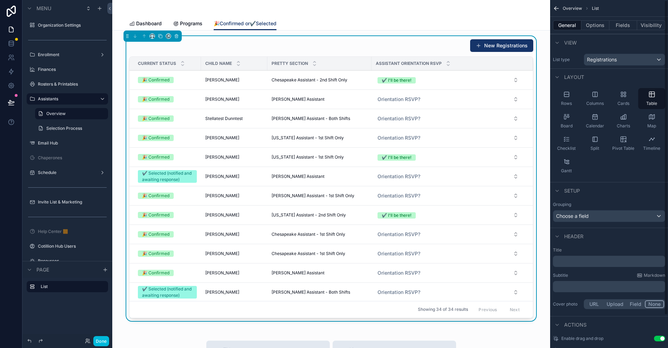
click at [595, 26] on button "Options" at bounding box center [596, 25] width 28 height 10
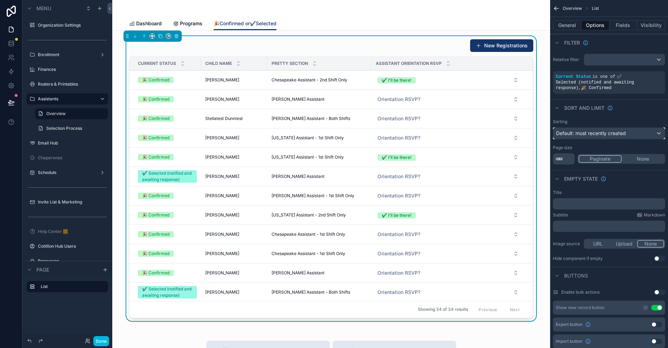
click at [588, 130] on span "Default: most recently created" at bounding box center [591, 133] width 70 height 6
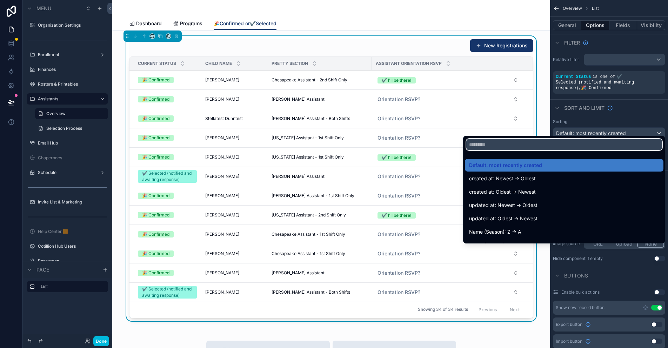
click at [489, 146] on input "text" at bounding box center [565, 144] width 196 height 11
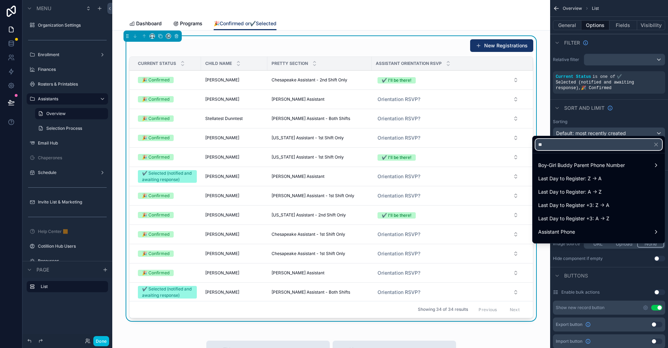
type input "*"
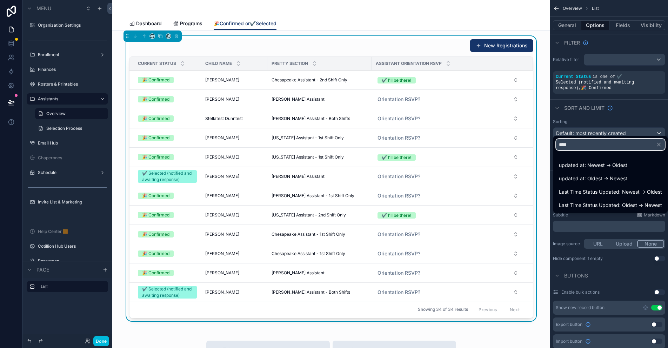
type input "****"
click at [602, 192] on span "Last Time Status Updated: Newest -> Oldest" at bounding box center [610, 192] width 103 height 8
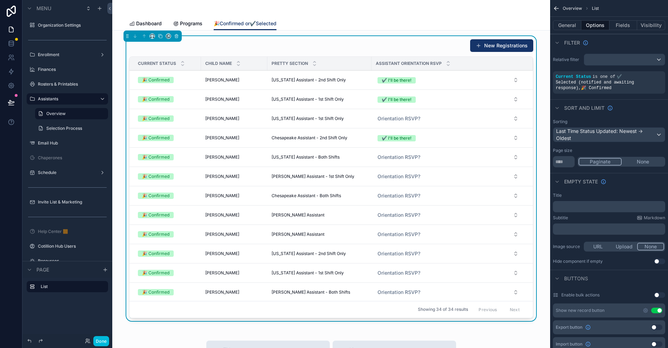
click at [619, 30] on div "General Options Fields Visibility" at bounding box center [609, 25] width 118 height 17
click at [620, 27] on button "Fields" at bounding box center [624, 25] width 28 height 10
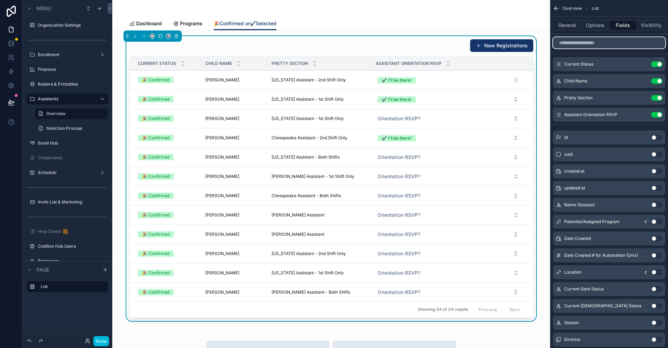
click at [588, 45] on input "scrollable content" at bounding box center [609, 42] width 112 height 11
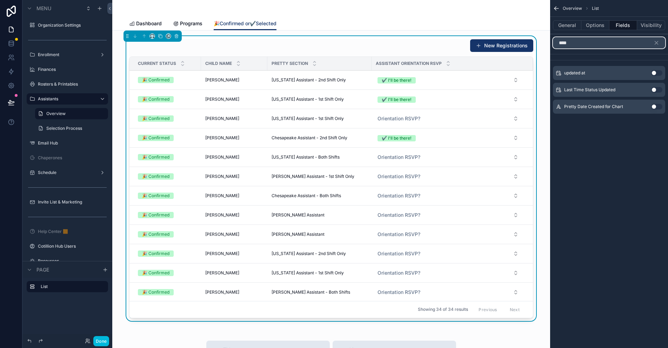
type input "****"
click at [655, 89] on button "Use setting" at bounding box center [657, 90] width 11 height 6
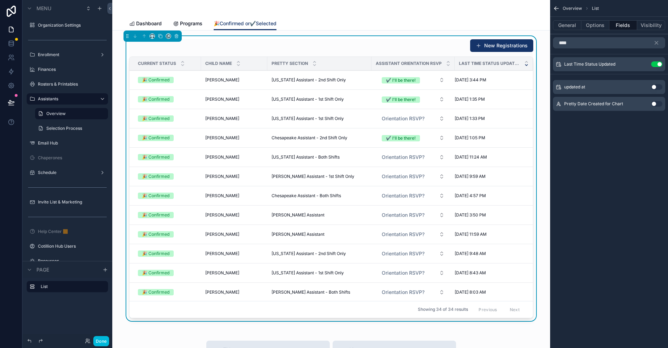
click at [0, 0] on icon "scrollable content" at bounding box center [0, 0] width 0 height 0
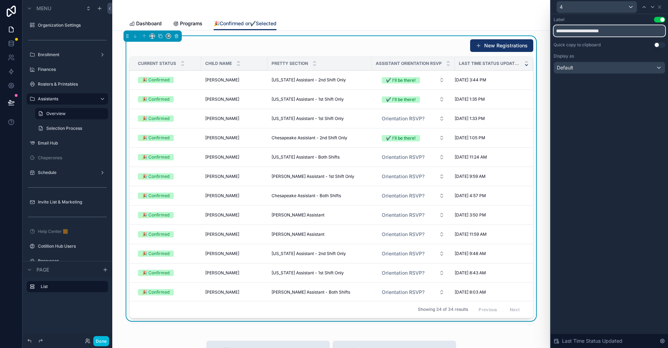
drag, startPoint x: 623, startPoint y: 30, endPoint x: 567, endPoint y: 30, distance: 56.2
click at [567, 30] on input "**********" at bounding box center [610, 30] width 112 height 11
type input "**********"
click at [603, 135] on div "**********" at bounding box center [609, 181] width 117 height 334
click at [67, 126] on label "Selection Process" at bounding box center [75, 129] width 58 height 6
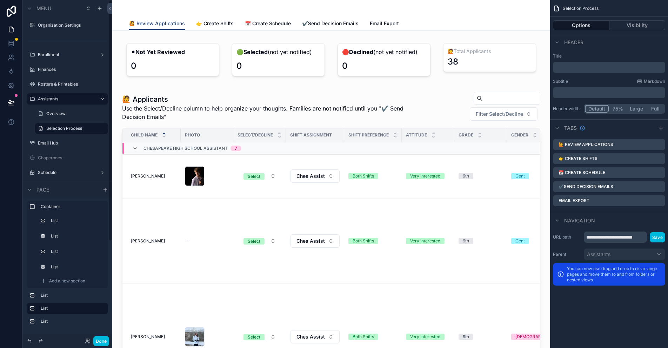
click at [65, 111] on label "Overview" at bounding box center [75, 114] width 58 height 6
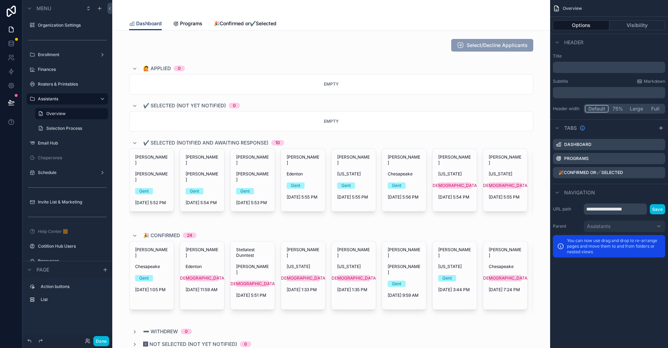
click at [248, 22] on span "🎉Confirmed or✔️Selected" at bounding box center [245, 23] width 63 height 7
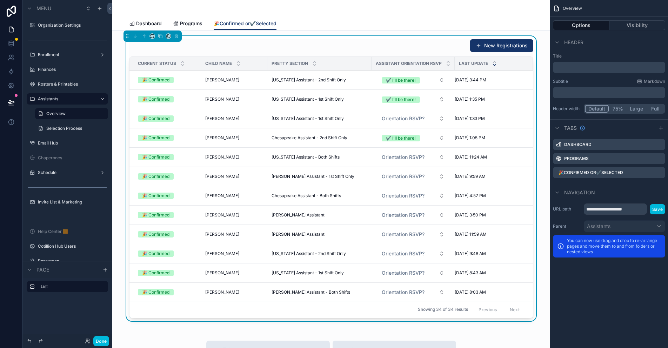
click at [61, 127] on label "Selection Process" at bounding box center [75, 129] width 58 height 6
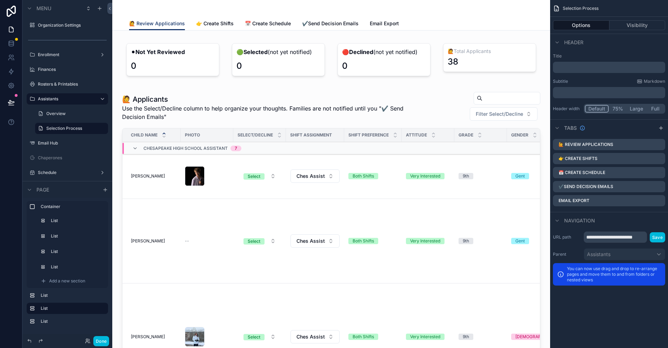
click at [334, 22] on span "✔️Send Decision Emails" at bounding box center [330, 23] width 57 height 7
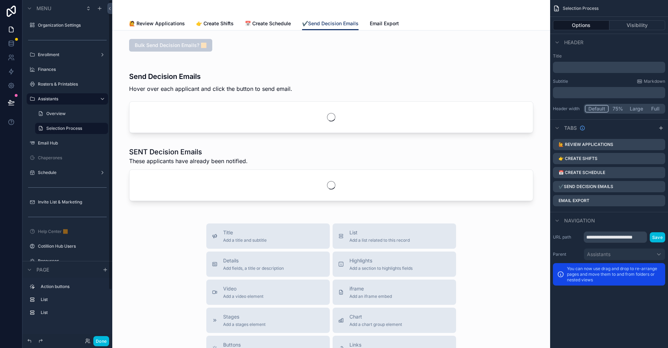
click at [64, 114] on label "Overview" at bounding box center [75, 114] width 58 height 6
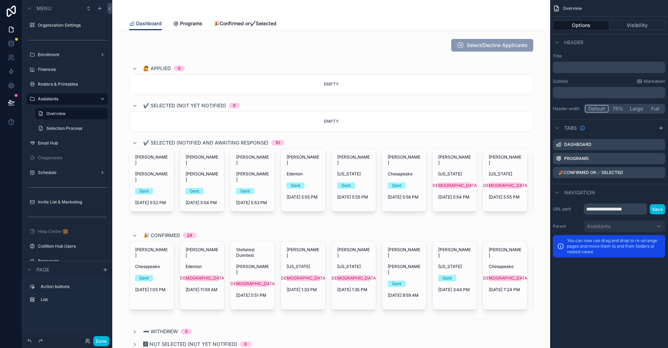
click at [248, 23] on span "🎉Confirmed or✔️Selected" at bounding box center [245, 23] width 63 height 7
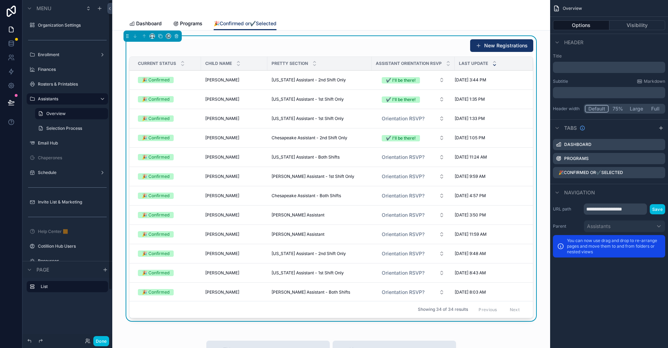
click at [58, 128] on label "Selection Process" at bounding box center [75, 129] width 58 height 6
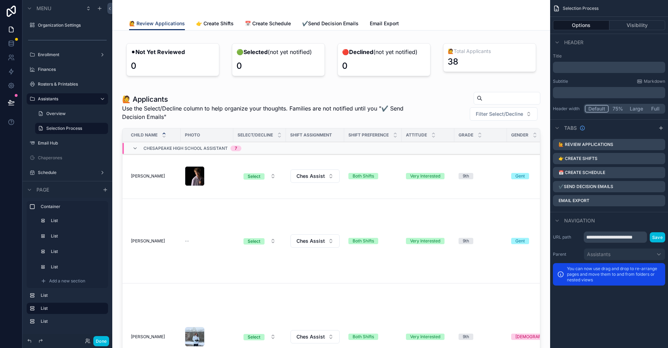
click at [346, 20] on span "✔️Send Decision Emails" at bounding box center [330, 23] width 57 height 7
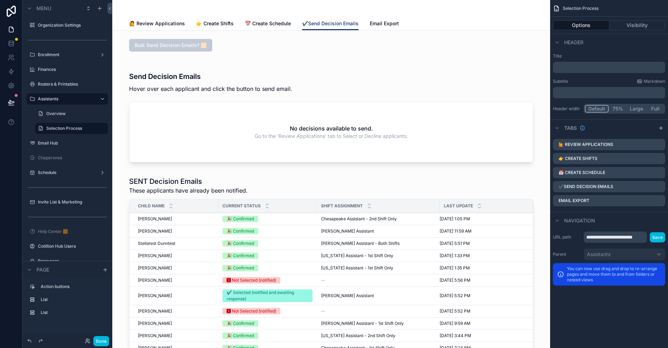
click at [660, 127] on icon "scrollable content" at bounding box center [662, 128] width 6 height 6
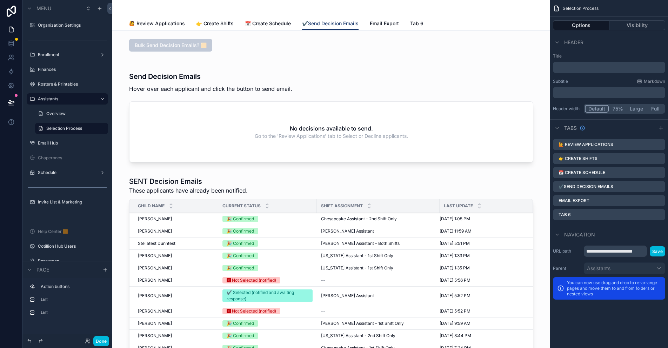
click at [0, 0] on icon "scrollable content" at bounding box center [0, 0] width 0 height 0
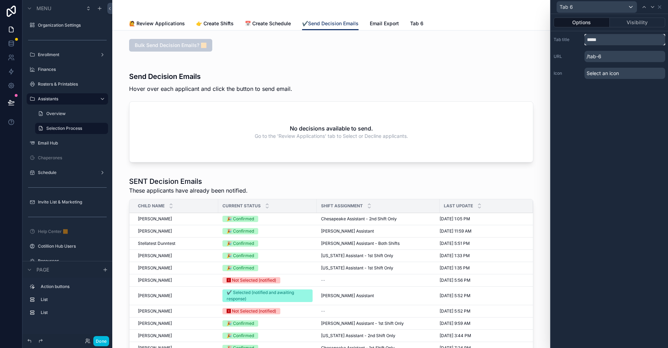
drag, startPoint x: 605, startPoint y: 40, endPoint x: 578, endPoint y: 40, distance: 27.4
click at [578, 40] on div "Tab title *****" at bounding box center [610, 39] width 112 height 11
click at [55, 114] on label "Overview" at bounding box center [75, 114] width 58 height 6
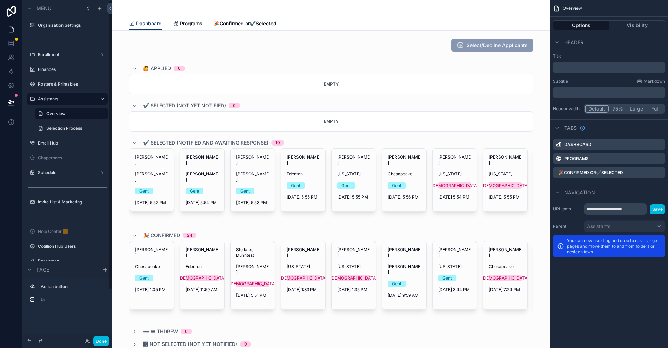
click at [259, 25] on span "🎉Confirmed or✔️Selected" at bounding box center [245, 23] width 63 height 7
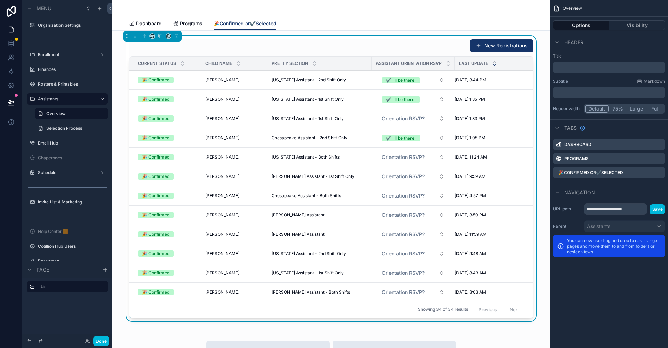
drag, startPoint x: 660, startPoint y: 173, endPoint x: 659, endPoint y: 161, distance: 12.7
click at [0, 0] on icon "scrollable content" at bounding box center [0, 0] width 0 height 0
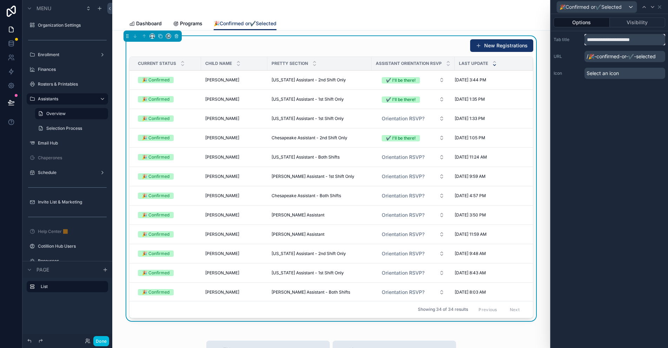
drag, startPoint x: 653, startPoint y: 40, endPoint x: 578, endPoint y: 40, distance: 75.8
click at [578, 40] on div "**********" at bounding box center [610, 39] width 112 height 11
click at [59, 130] on label "Selection Process" at bounding box center [75, 129] width 58 height 6
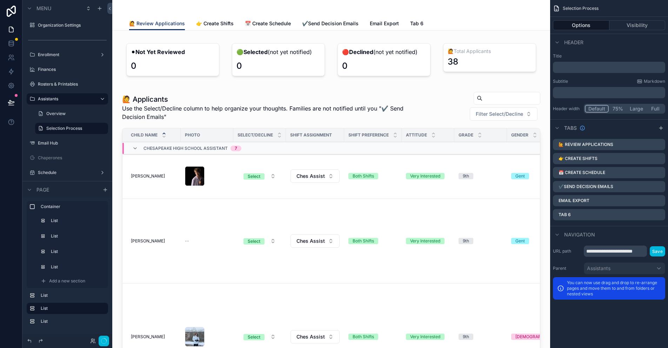
click at [378, 25] on span "Email Export" at bounding box center [384, 23] width 29 height 7
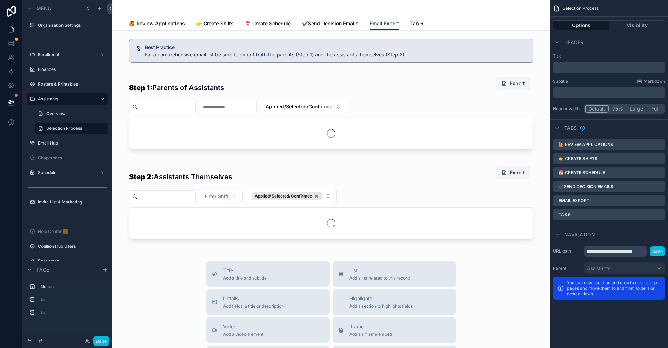
click at [421, 25] on span "Tab 6" at bounding box center [416, 23] width 13 height 7
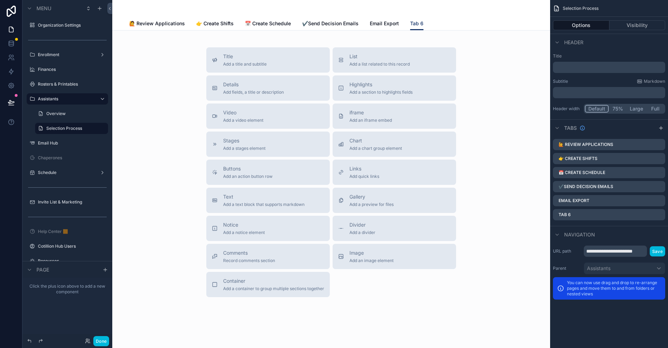
click at [0, 0] on icon "scrollable content" at bounding box center [0, 0] width 0 height 0
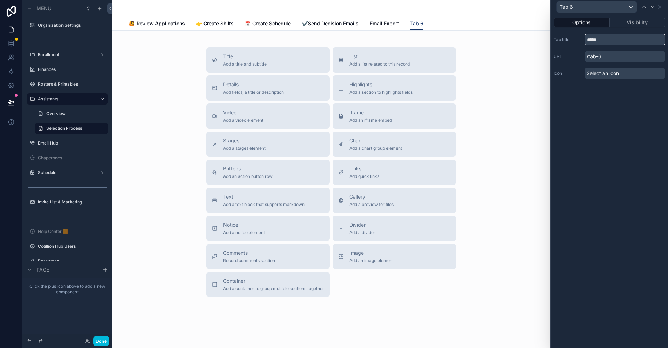
drag, startPoint x: 607, startPoint y: 37, endPoint x: 570, endPoint y: 39, distance: 37.6
click at [570, 39] on div "Tab title *****" at bounding box center [610, 39] width 112 height 11
paste input "**********"
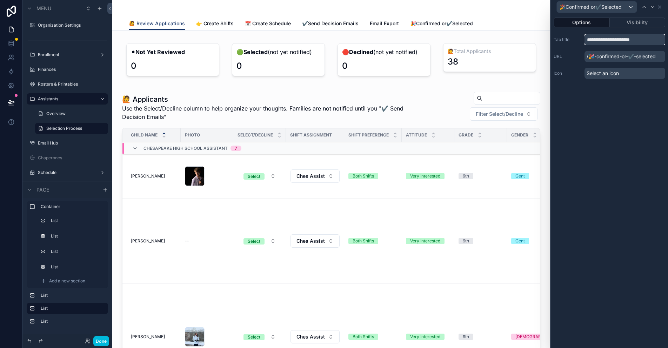
type input "**********"
click at [601, 22] on button "Options" at bounding box center [582, 23] width 56 height 10
click at [663, 7] on div "🎉Confirmed or✔️Selected" at bounding box center [610, 7] width 112 height 14
drag, startPoint x: 659, startPoint y: 8, endPoint x: 654, endPoint y: 27, distance: 20.4
click at [659, 8] on icon at bounding box center [660, 7] width 3 height 3
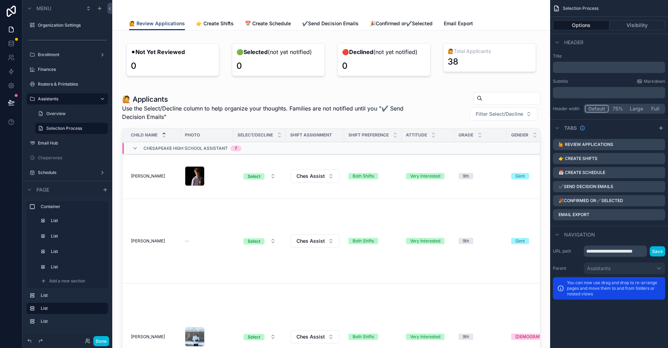
click at [383, 24] on span "🎉Confirmed or✔️Selected" at bounding box center [401, 23] width 63 height 7
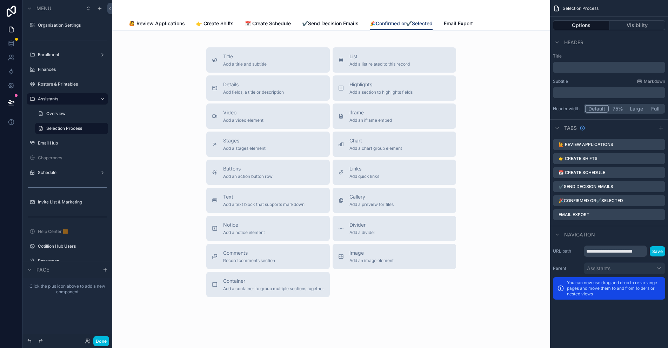
click at [368, 61] on div "List Add a list related to this record" at bounding box center [380, 60] width 60 height 14
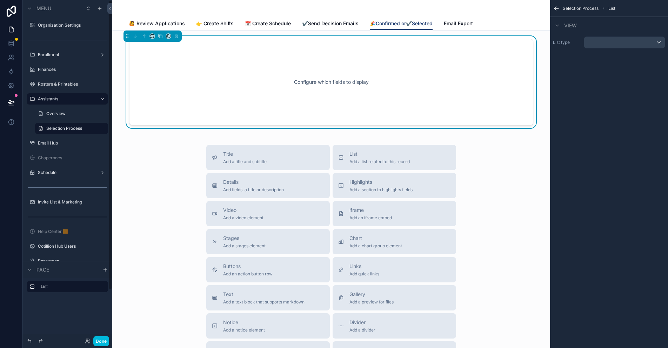
drag, startPoint x: 263, startPoint y: 65, endPoint x: 494, endPoint y: 56, distance: 230.8
click at [268, 65] on div "Configure which fields to display" at bounding box center [331, 82] width 381 height 63
click at [602, 40] on div "scrollable content" at bounding box center [625, 42] width 81 height 11
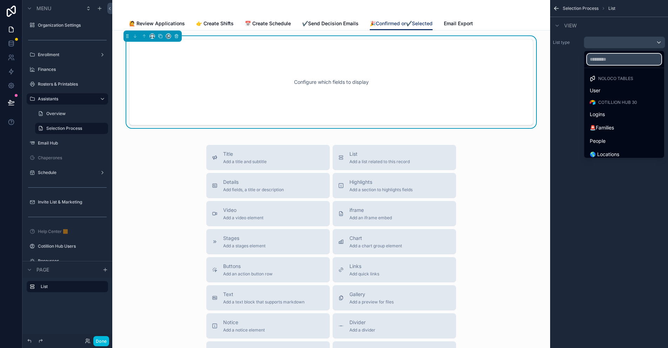
click at [603, 62] on input "text" at bounding box center [624, 59] width 74 height 11
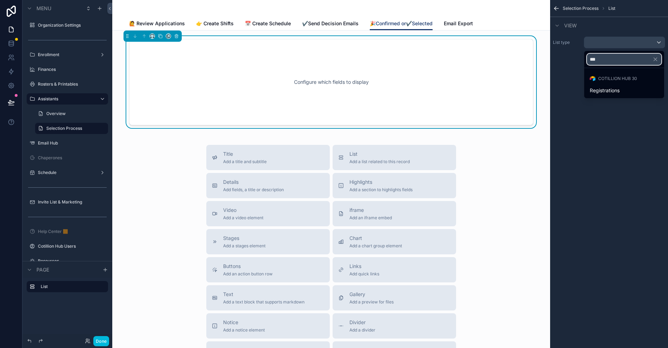
type input "***"
click at [607, 85] on div "Registrations" at bounding box center [624, 90] width 77 height 13
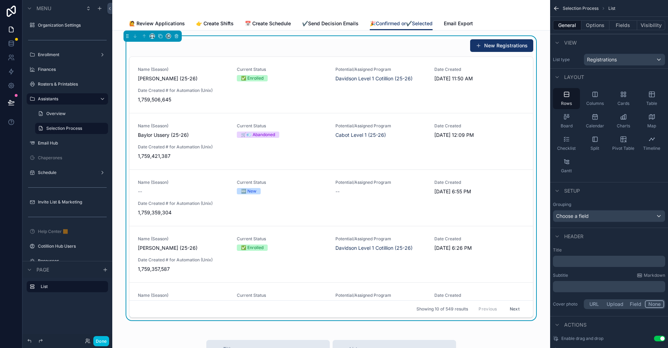
drag, startPoint x: 653, startPoint y: 97, endPoint x: 628, endPoint y: 163, distance: 71.3
click at [653, 97] on icon "scrollable content" at bounding box center [652, 94] width 7 height 7
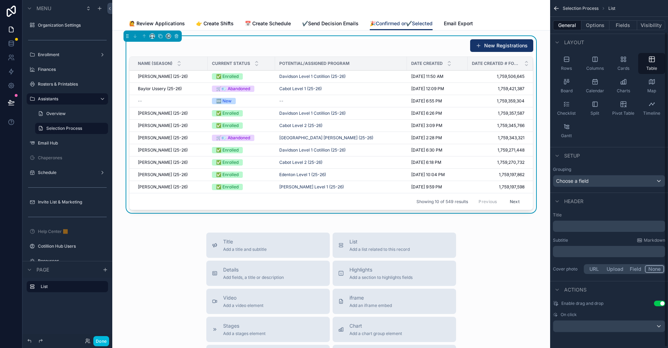
scroll to position [36, 0]
click at [595, 25] on button "Options" at bounding box center [596, 25] width 28 height 10
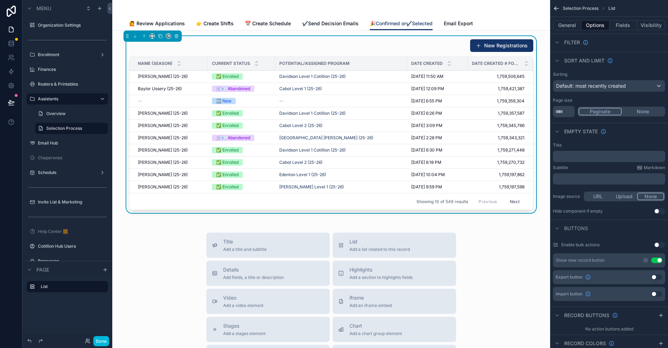
drag, startPoint x: 556, startPoint y: 41, endPoint x: 567, endPoint y: 46, distance: 11.5
click at [556, 42] on icon "scrollable content" at bounding box center [557, 42] width 3 height 1
drag, startPoint x: 555, startPoint y: 42, endPoint x: 566, endPoint y: 48, distance: 12.3
click at [555, 42] on icon "scrollable content" at bounding box center [558, 43] width 6 height 6
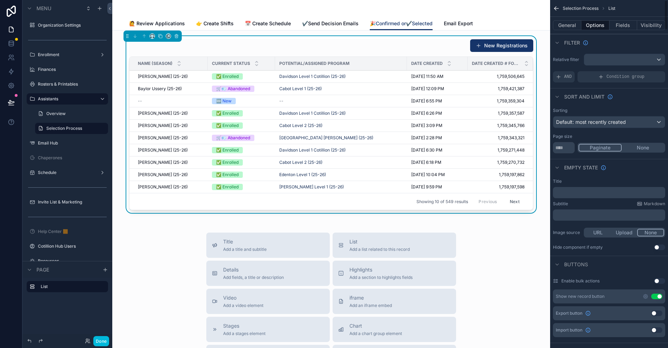
click at [566, 76] on span "AND" at bounding box center [569, 77] width 8 height 6
click at [0, 0] on icon "scrollable content" at bounding box center [0, 0] width 0 height 0
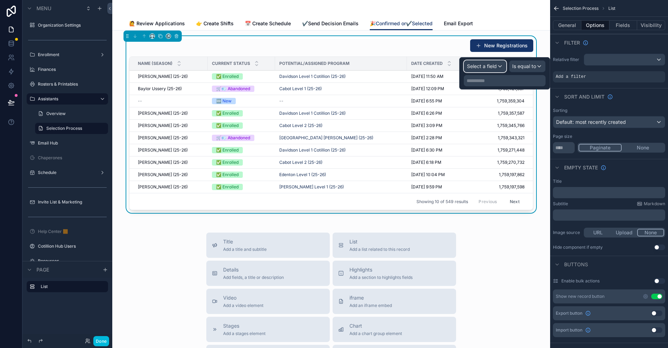
click at [489, 66] on span "Select a field" at bounding box center [482, 66] width 30 height 6
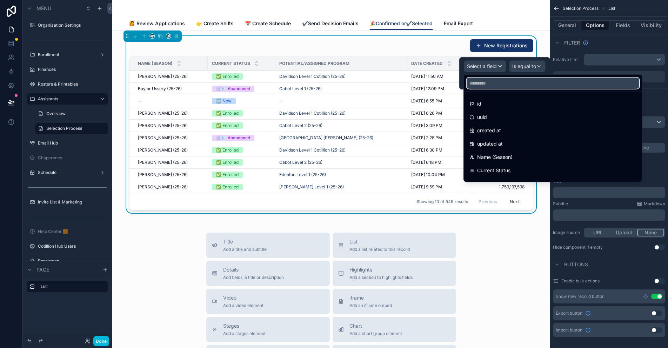
click at [490, 86] on input "text" at bounding box center [553, 83] width 173 height 11
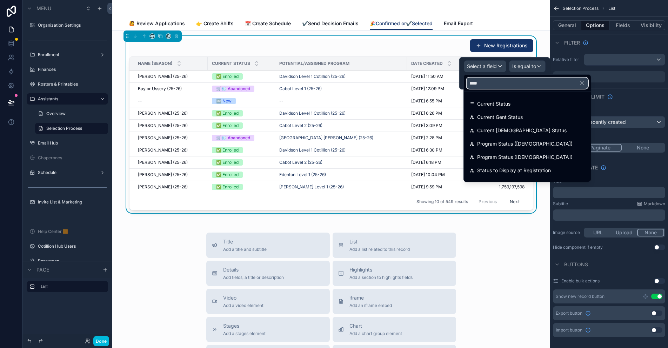
type input "****"
click at [498, 101] on span "Current Status" at bounding box center [493, 104] width 33 height 8
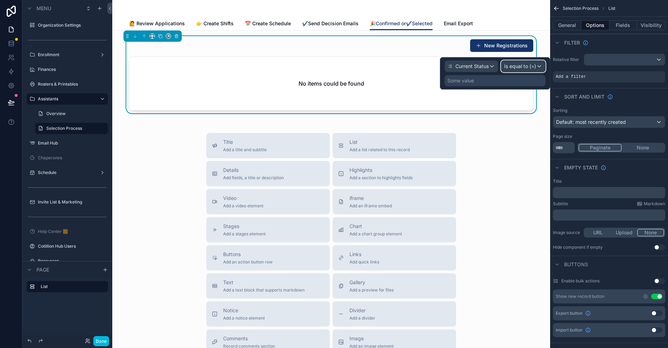
click at [526, 67] on span "Is equal to (=)" at bounding box center [520, 66] width 32 height 7
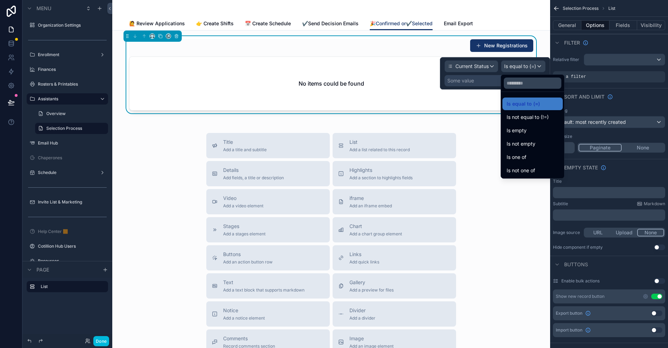
click at [528, 160] on div "Is one of" at bounding box center [533, 157] width 52 height 8
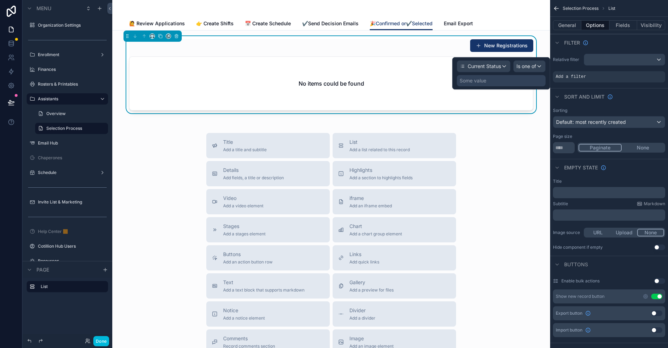
click at [488, 80] on div "Some value" at bounding box center [501, 80] width 89 height 11
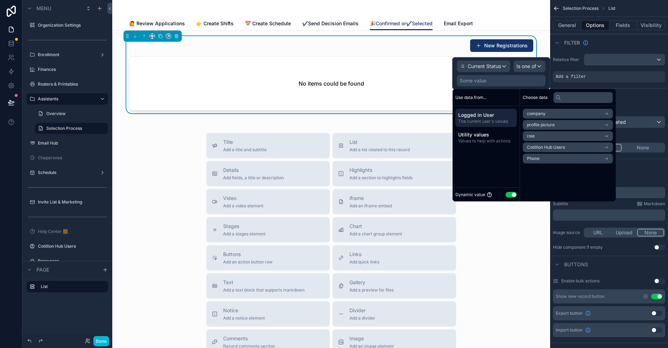
click at [514, 194] on button "Use setting" at bounding box center [511, 195] width 11 height 6
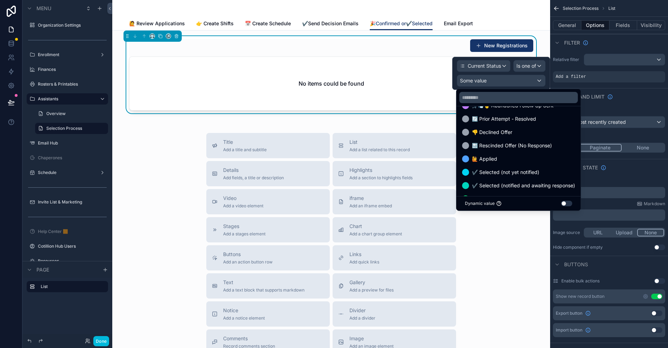
scroll to position [140, 0]
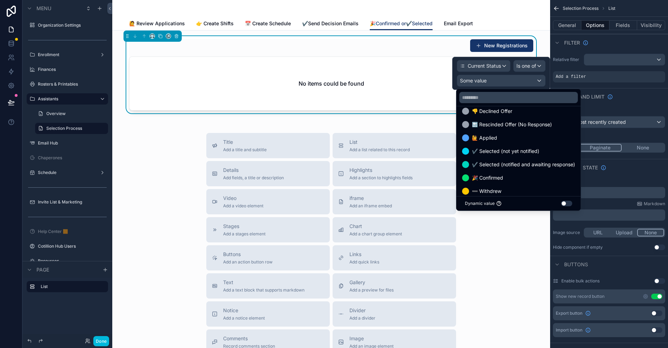
click at [527, 148] on span "✔️ Selected (not yet notified)" at bounding box center [505, 151] width 67 height 8
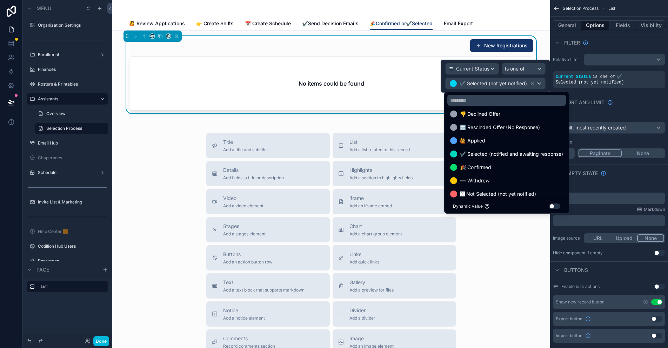
click at [501, 152] on span "✔️ Selected (notified and awaiting response)" at bounding box center [511, 154] width 103 height 8
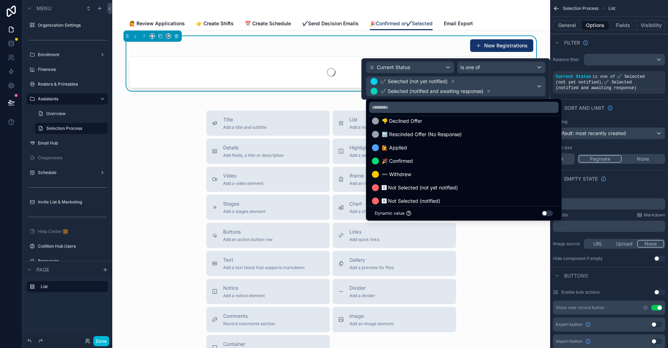
click at [405, 161] on span "🎉 Confirmed" at bounding box center [397, 161] width 31 height 8
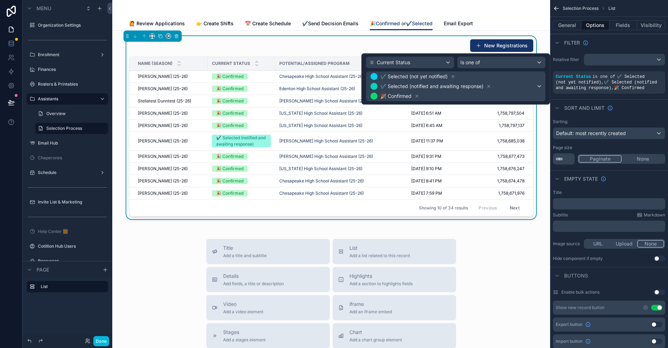
click at [454, 76] on icon at bounding box center [453, 76] width 2 height 2
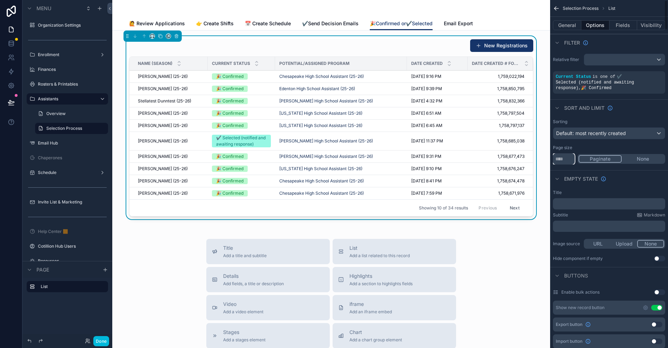
click at [562, 153] on input "**" at bounding box center [564, 158] width 22 height 11
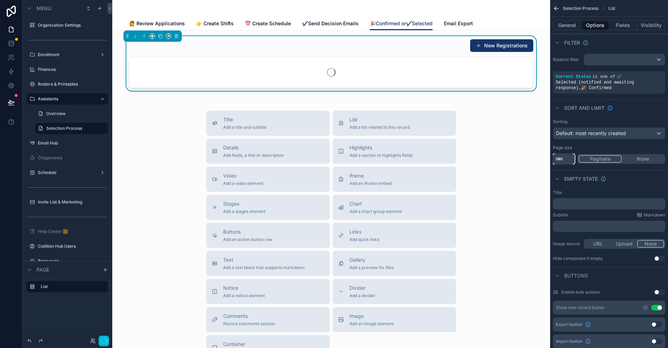
type input "***"
click at [570, 130] on span "Default: most recently created" at bounding box center [591, 133] width 70 height 6
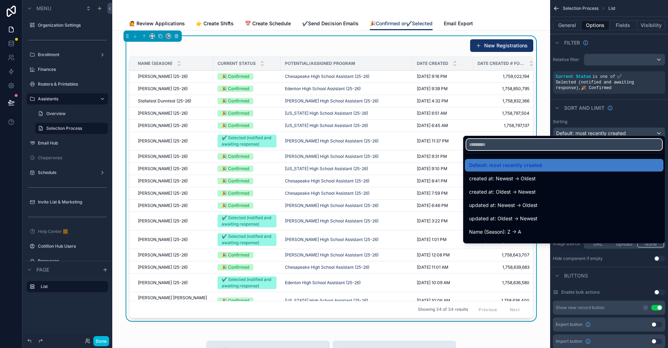
click at [494, 146] on input "text" at bounding box center [565, 144] width 196 height 11
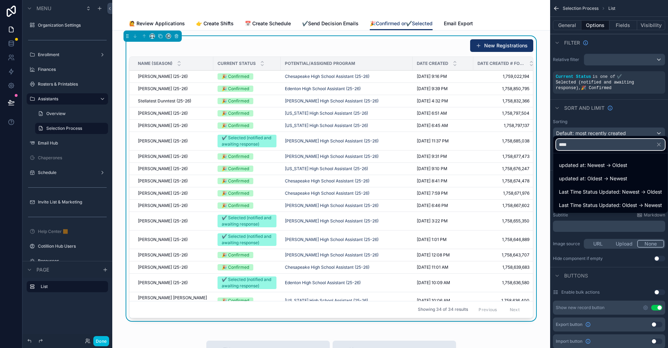
type input "****"
click at [634, 203] on span "Last Time Status Updated: Oldest -> Newest" at bounding box center [610, 205] width 103 height 8
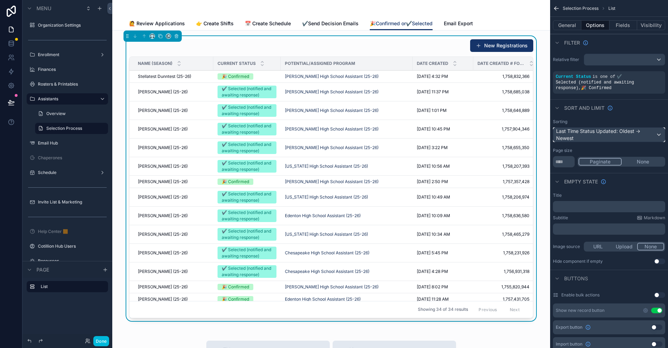
click at [625, 131] on div "Last Time Status Updated: Oldest -> Newest" at bounding box center [610, 135] width 112 height 14
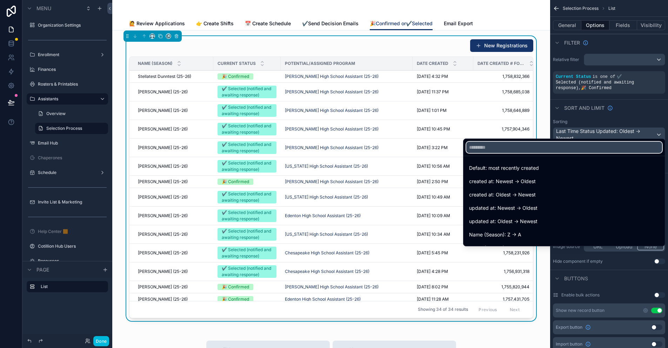
click at [506, 149] on input "text" at bounding box center [565, 147] width 196 height 11
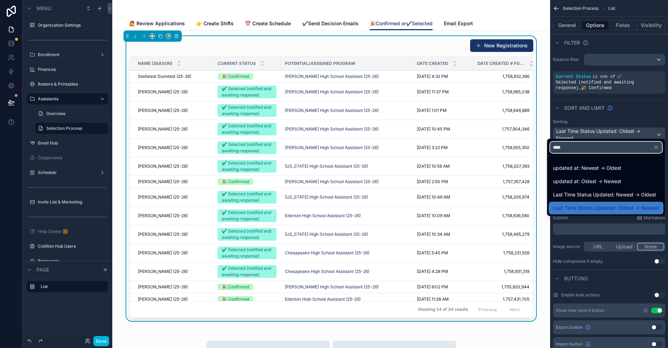
type input "****"
click at [610, 194] on span "Last Time Status Updated: Newest -> Oldest" at bounding box center [604, 195] width 103 height 8
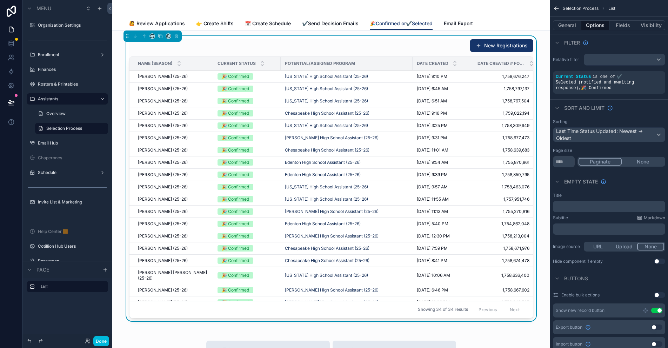
click at [568, 252] on div "Title ﻿ Subtitle Markdown ﻿ Image source URL Upload None Hide component if empt…" at bounding box center [609, 228] width 118 height 77
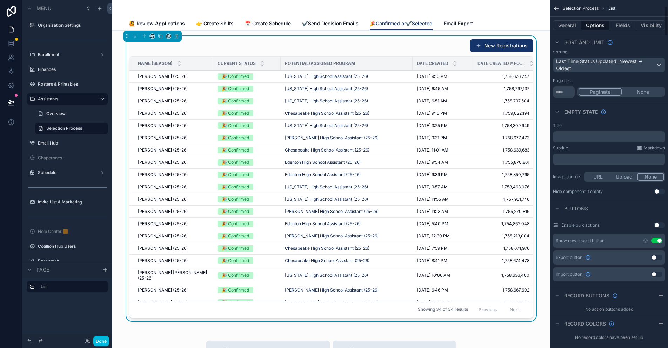
scroll to position [70, 0]
drag, startPoint x: 657, startPoint y: 237, endPoint x: 608, endPoint y: 233, distance: 49.3
click at [657, 238] on button "Use setting" at bounding box center [657, 241] width 11 height 6
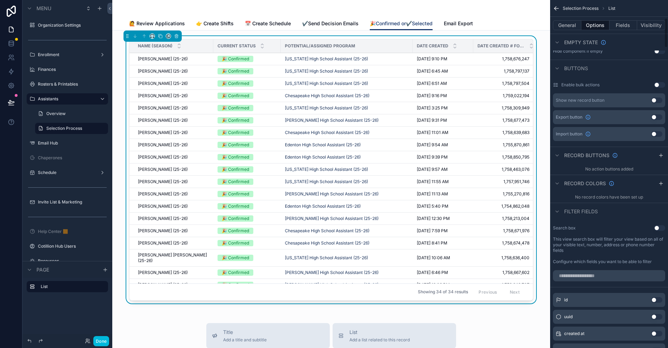
scroll to position [211, 0]
drag, startPoint x: 657, startPoint y: 221, endPoint x: 592, endPoint y: 275, distance: 84.8
click at [657, 225] on button "Use setting" at bounding box center [659, 228] width 11 height 6
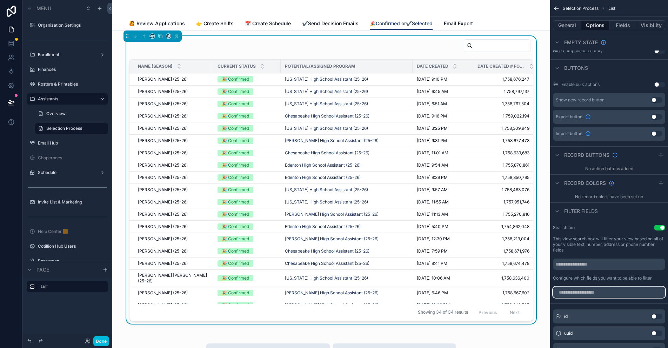
click at [582, 288] on input "scrollable content" at bounding box center [609, 292] width 112 height 11
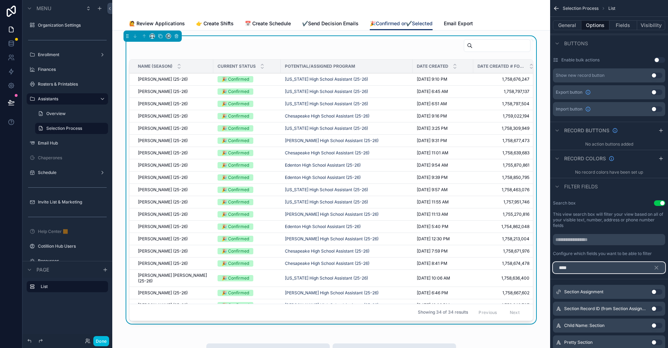
scroll to position [268, 0]
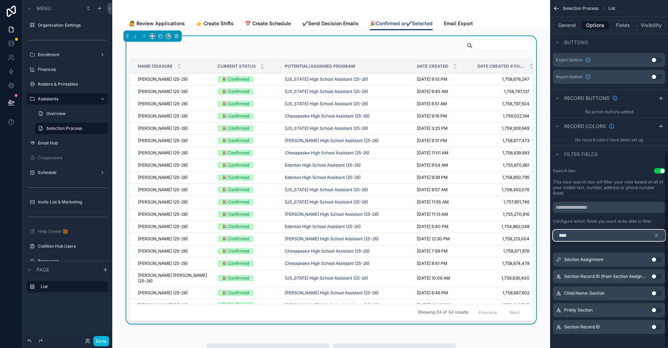
type input "****"
click at [656, 308] on button "Use setting" at bounding box center [657, 311] width 11 height 6
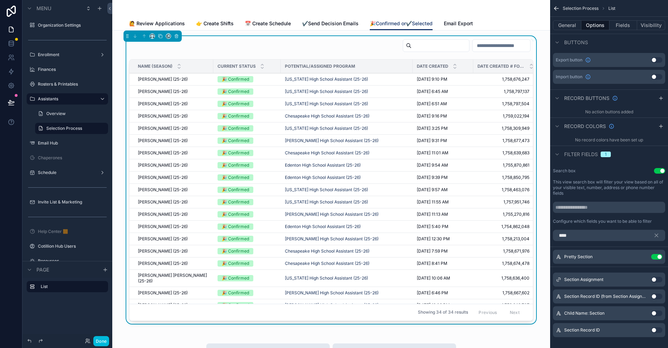
click at [0, 0] on icon "scrollable content" at bounding box center [0, 0] width 0 height 0
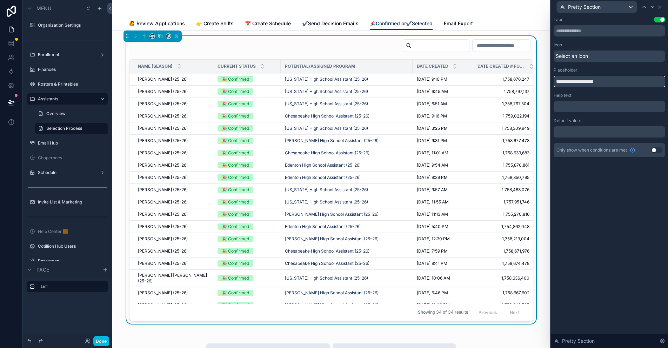
drag, startPoint x: 600, startPoint y: 81, endPoint x: 570, endPoint y: 83, distance: 30.2
click at [570, 83] on input "**********" at bounding box center [610, 81] width 112 height 11
type input "**********"
click at [661, 7] on icon at bounding box center [660, 7] width 6 height 6
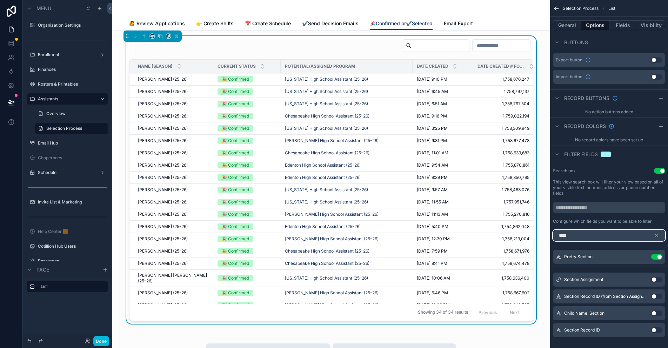
click at [584, 232] on input "****" at bounding box center [609, 235] width 112 height 11
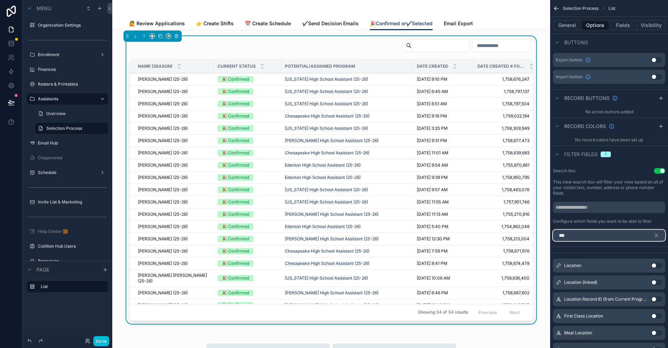
type input "***"
drag, startPoint x: 653, startPoint y: 260, endPoint x: 639, endPoint y: 264, distance: 15.4
click at [653, 263] on button "Use setting" at bounding box center [657, 266] width 11 height 6
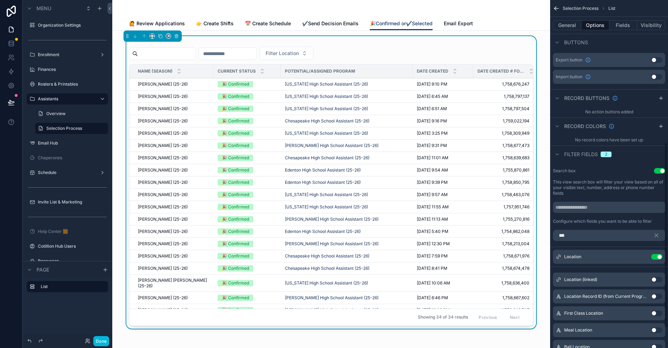
scroll to position [0, 5]
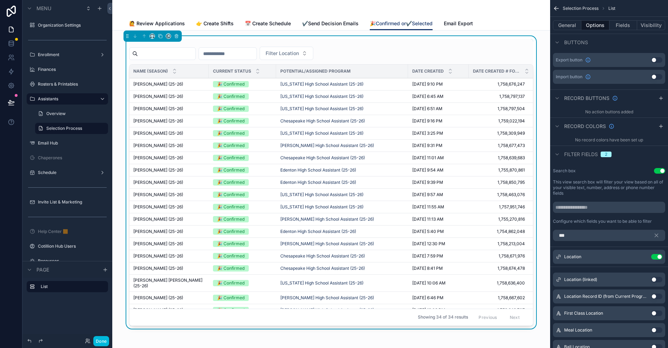
drag, startPoint x: 658, startPoint y: 251, endPoint x: 661, endPoint y: 240, distance: 11.8
click at [658, 254] on button "Use setting" at bounding box center [657, 257] width 11 height 6
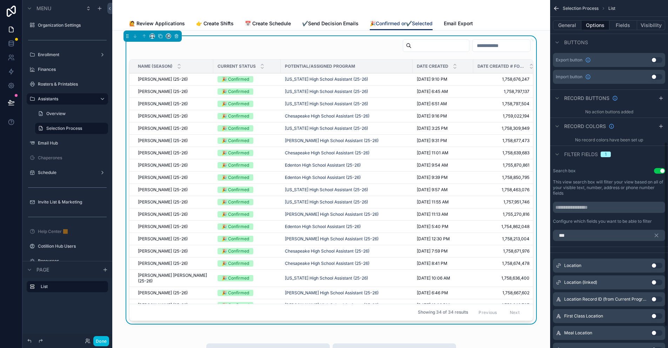
click at [622, 23] on button "Fields" at bounding box center [624, 25] width 28 height 10
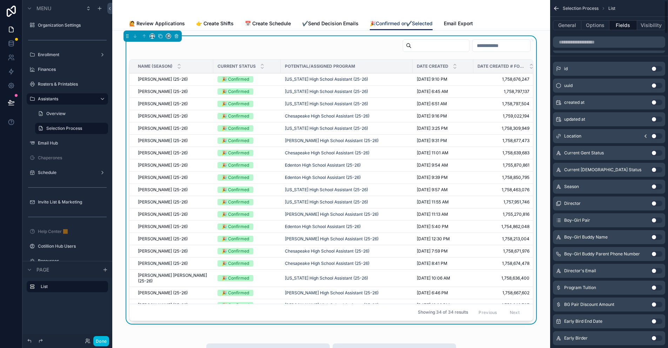
scroll to position [0, 0]
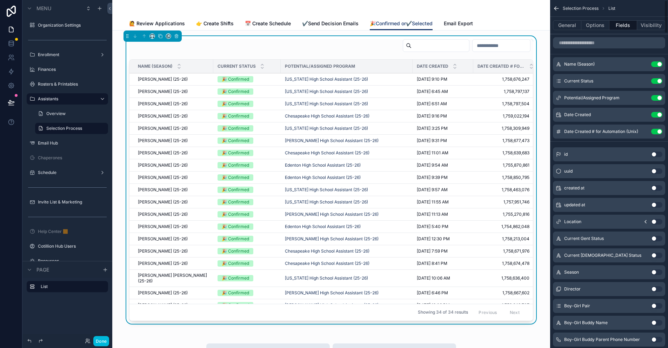
drag, startPoint x: 661, startPoint y: 131, endPoint x: 658, endPoint y: 116, distance: 15.1
click at [661, 131] on button "Use setting" at bounding box center [657, 132] width 11 height 6
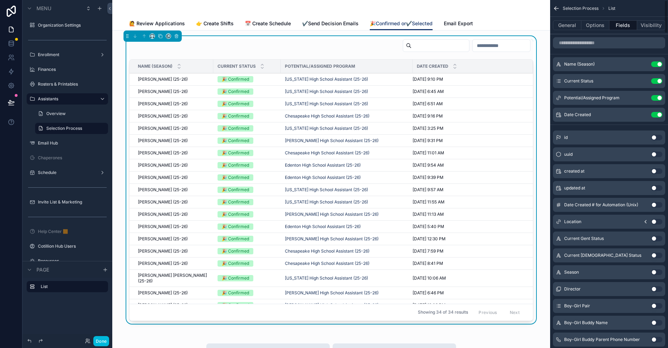
click at [658, 114] on button "Use setting" at bounding box center [657, 115] width 11 height 6
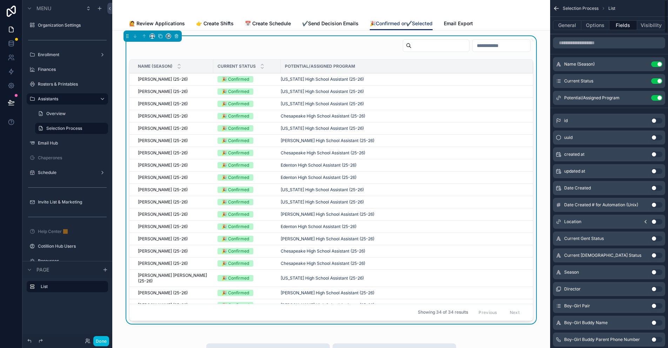
click at [658, 99] on button "Use setting" at bounding box center [657, 98] width 11 height 6
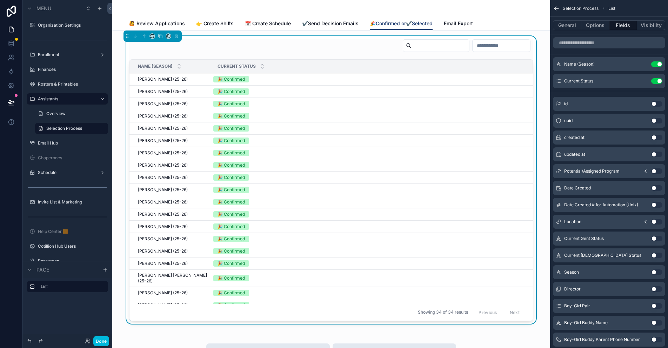
drag, startPoint x: 660, startPoint y: 63, endPoint x: 595, endPoint y: 42, distance: 68.3
click at [660, 63] on button "Use setting" at bounding box center [657, 64] width 11 height 6
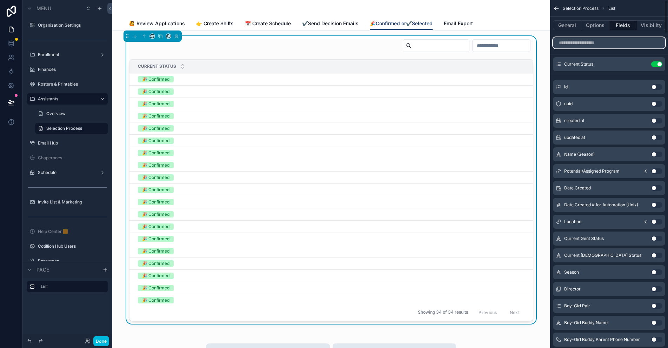
click at [594, 42] on input "scrollable content" at bounding box center [609, 42] width 112 height 11
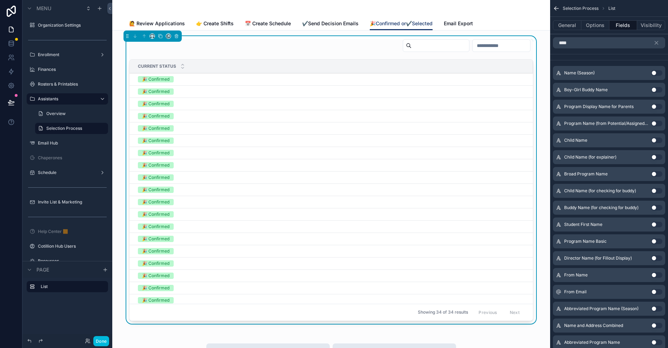
drag, startPoint x: 653, startPoint y: 140, endPoint x: 587, endPoint y: 54, distance: 108.7
click at [653, 140] on button "Use setting" at bounding box center [657, 141] width 11 height 6
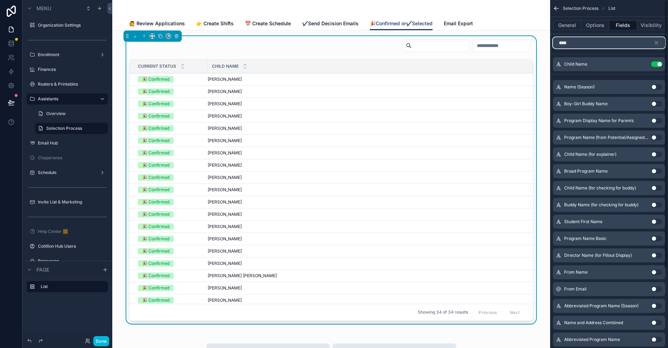
click at [573, 44] on input "****" at bounding box center [609, 42] width 112 height 11
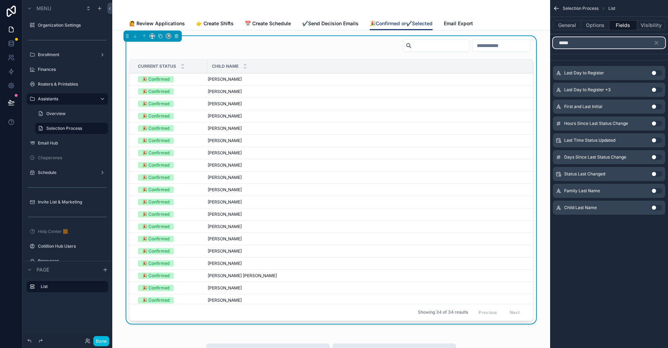
type input "****"
click at [651, 139] on div "Last Time Status Updated Use setting" at bounding box center [609, 140] width 112 height 14
click at [657, 140] on button "Use setting" at bounding box center [657, 141] width 11 height 6
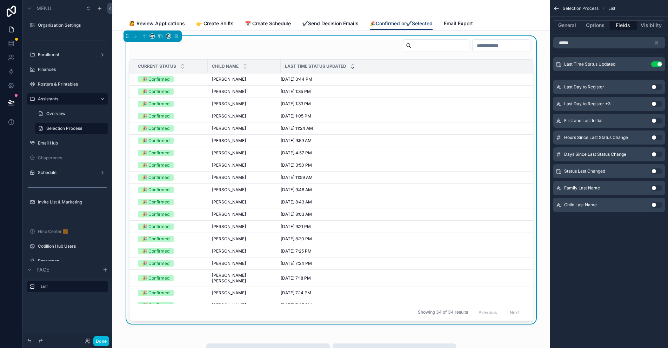
click at [0, 0] on icon "scrollable content" at bounding box center [0, 0] width 0 height 0
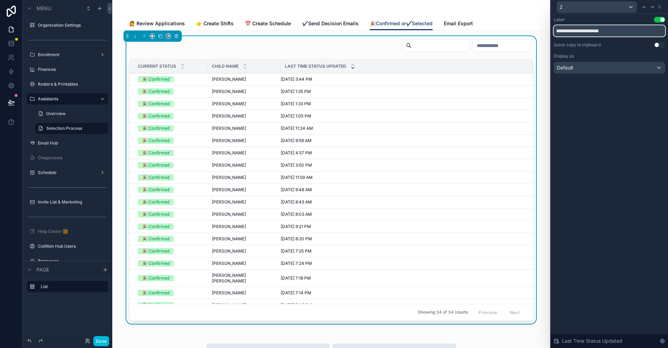
drag, startPoint x: 597, startPoint y: 31, endPoint x: 568, endPoint y: 32, distance: 29.1
click at [568, 32] on input "**********" at bounding box center [610, 30] width 112 height 11
click at [597, 31] on input "**********" at bounding box center [610, 30] width 112 height 11
type input "**********"
drag, startPoint x: 651, startPoint y: 9, endPoint x: 661, endPoint y: 6, distance: 10.2
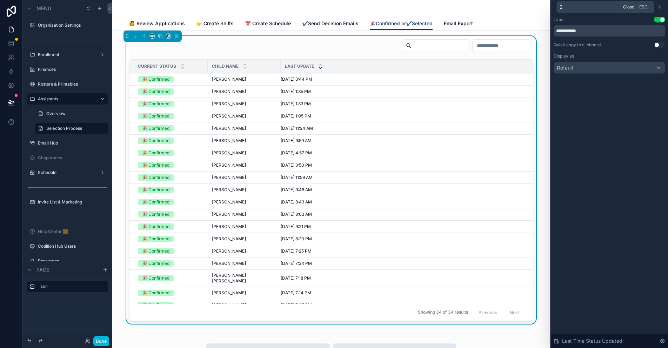
click at [661, 6] on icon at bounding box center [660, 7] width 3 height 3
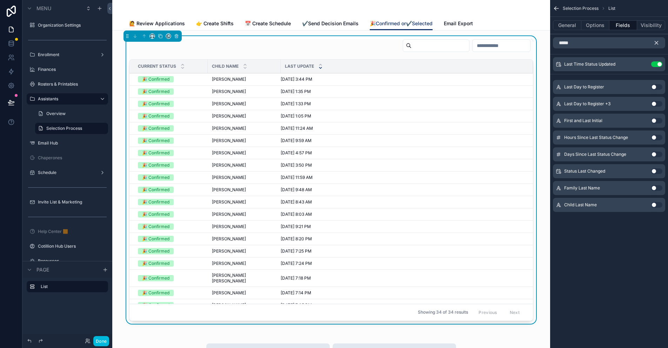
drag, startPoint x: 657, startPoint y: 42, endPoint x: 594, endPoint y: 40, distance: 62.5
click at [657, 42] on icon "scrollable content" at bounding box center [657, 43] width 6 height 6
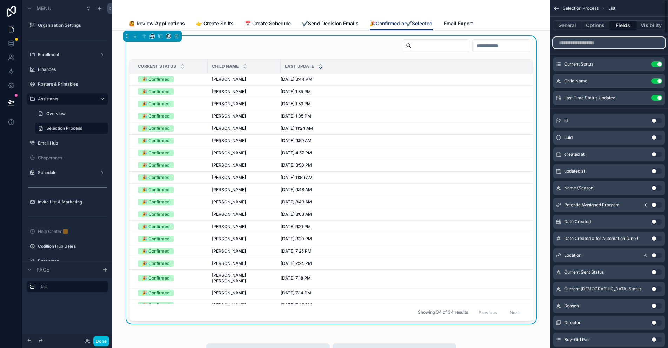
click at [579, 43] on input "scrollable content" at bounding box center [609, 42] width 112 height 11
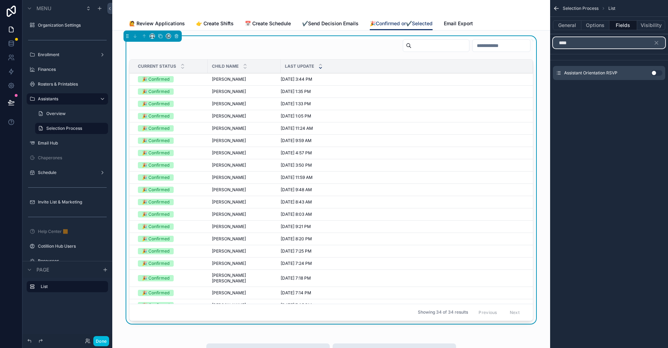
type input "****"
click at [654, 73] on button "Use setting" at bounding box center [657, 73] width 11 height 6
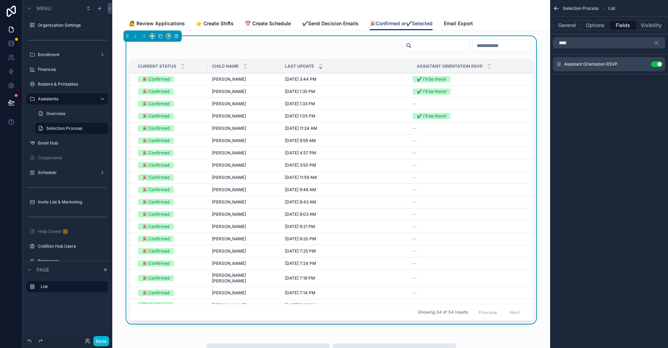
click at [0, 0] on icon "scrollable content" at bounding box center [0, 0] width 0 height 0
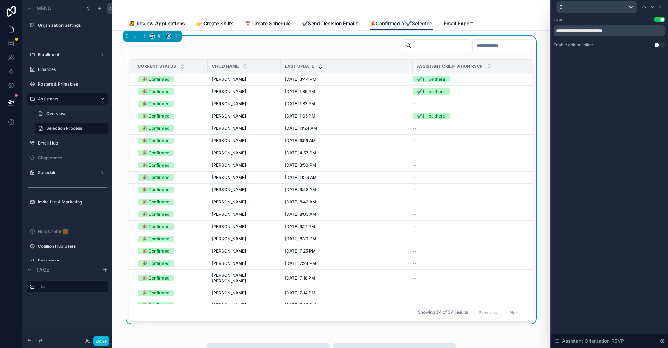
drag, startPoint x: 657, startPoint y: 45, endPoint x: 631, endPoint y: 35, distance: 28.6
click at [657, 45] on button "Use setting" at bounding box center [659, 45] width 11 height 6
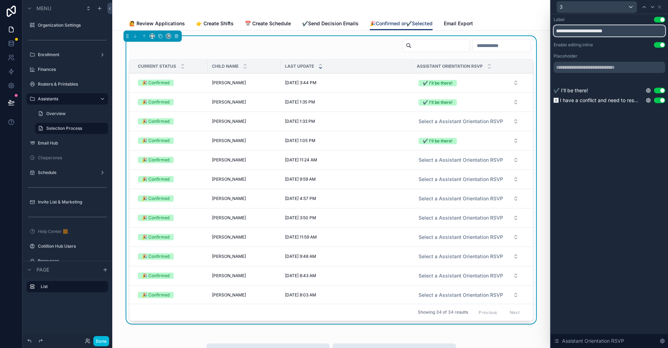
drag, startPoint x: 623, startPoint y: 31, endPoint x: 554, endPoint y: 31, distance: 68.5
click at [554, 31] on input "**********" at bounding box center [610, 30] width 112 height 11
click at [577, 32] on input "**********" at bounding box center [610, 30] width 112 height 11
drag, startPoint x: 579, startPoint y: 31, endPoint x: 553, endPoint y: 31, distance: 26.0
click at [553, 31] on div "**********" at bounding box center [609, 69] width 117 height 110
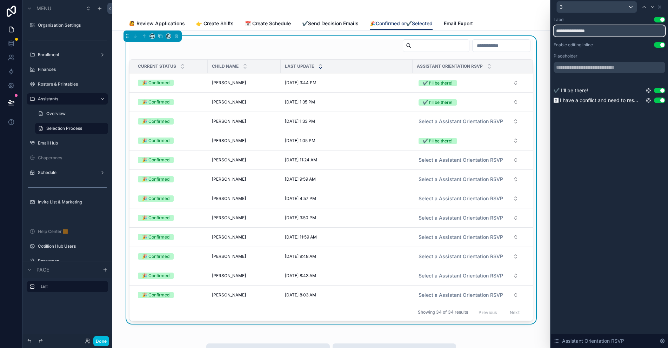
type input "**********"
click at [585, 67] on input "text" at bounding box center [610, 67] width 112 height 11
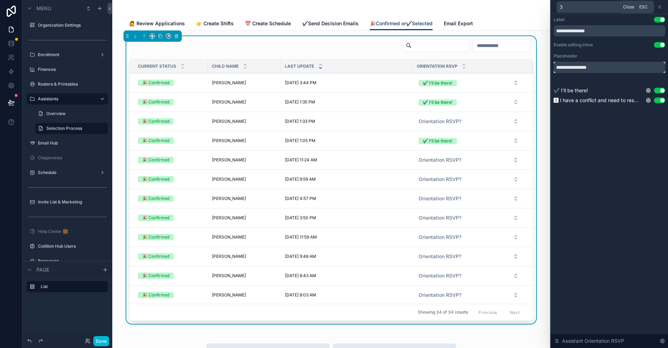
type input "**********"
drag, startPoint x: 659, startPoint y: 6, endPoint x: 641, endPoint y: 12, distance: 19.1
click at [659, 6] on icon at bounding box center [660, 7] width 3 height 3
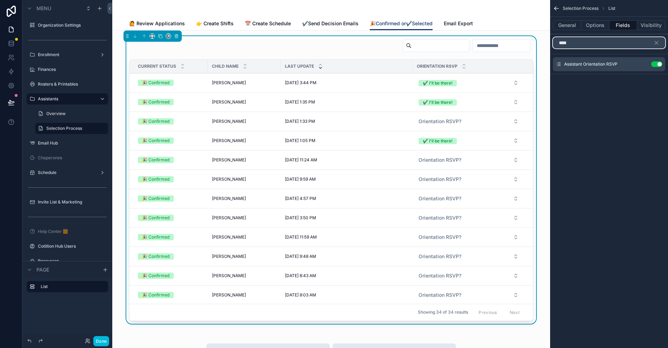
click at [613, 43] on input "****" at bounding box center [609, 42] width 112 height 11
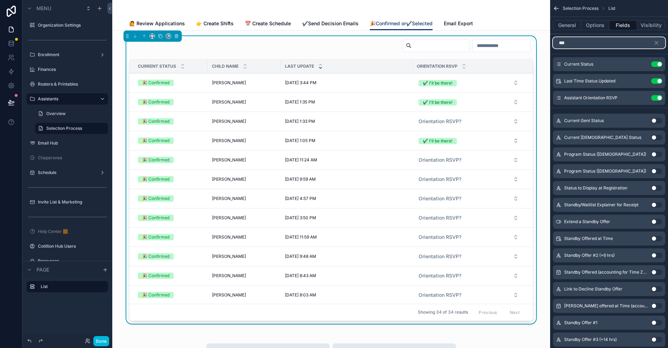
type input "***"
click at [0, 0] on icon "scrollable content" at bounding box center [0, 0] width 0 height 0
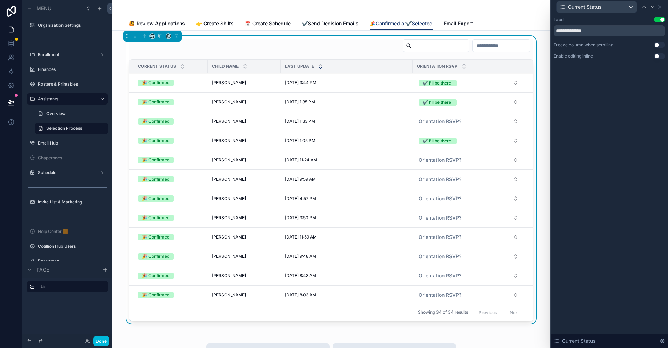
click at [656, 56] on button "Use setting" at bounding box center [659, 56] width 11 height 6
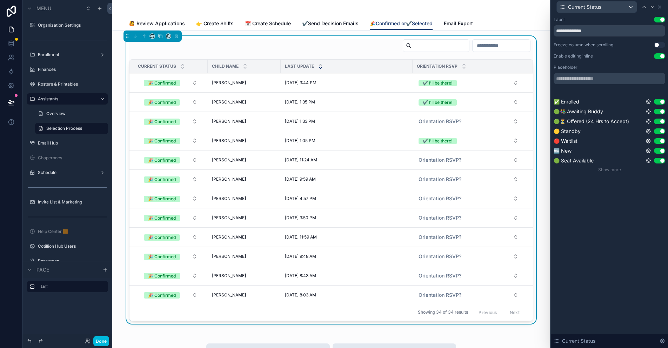
drag, startPoint x: 661, startPoint y: 101, endPoint x: 663, endPoint y: 106, distance: 5.6
click at [661, 101] on button "Use setting" at bounding box center [659, 102] width 11 height 6
drag, startPoint x: 662, startPoint y: 112, endPoint x: 662, endPoint y: 121, distance: 9.1
click at [662, 112] on button "Use setting" at bounding box center [659, 112] width 11 height 6
click at [662, 120] on button "Use setting" at bounding box center [659, 122] width 11 height 6
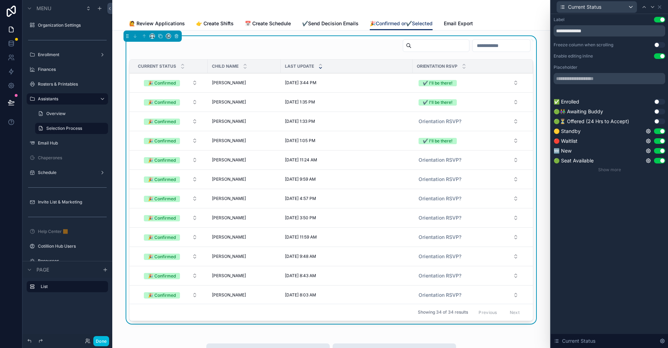
drag, startPoint x: 662, startPoint y: 130, endPoint x: 662, endPoint y: 143, distance: 13.0
click at [662, 130] on button "Use setting" at bounding box center [659, 131] width 11 height 6
click at [662, 143] on button "Use setting" at bounding box center [659, 141] width 11 height 6
click at [662, 151] on button "Use setting" at bounding box center [659, 151] width 11 height 6
click at [661, 162] on button "Use setting" at bounding box center [659, 161] width 11 height 6
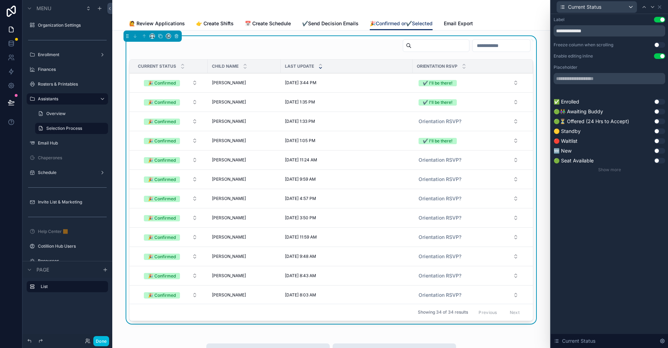
click at [614, 170] on span "Show more" at bounding box center [610, 169] width 23 height 5
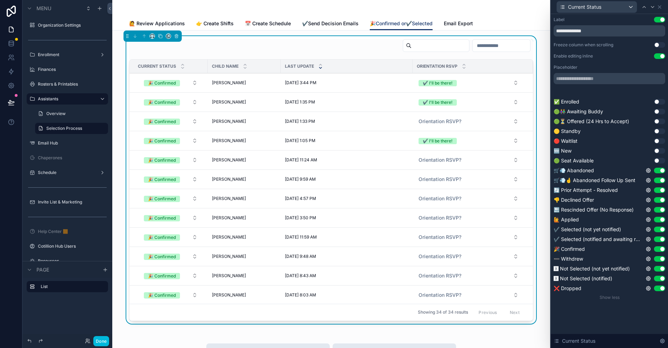
drag, startPoint x: 661, startPoint y: 172, endPoint x: 661, endPoint y: 180, distance: 7.7
click at [661, 172] on button "Use setting" at bounding box center [659, 171] width 11 height 6
drag, startPoint x: 661, startPoint y: 180, endPoint x: 661, endPoint y: 192, distance: 11.2
click at [661, 180] on button "Use setting" at bounding box center [659, 181] width 11 height 6
click at [661, 192] on button "Use setting" at bounding box center [659, 190] width 11 height 6
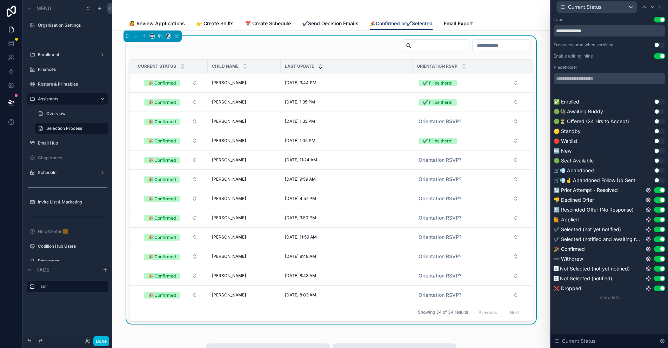
click at [661, 199] on button "Use setting" at bounding box center [659, 200] width 11 height 6
click at [661, 210] on button "Use setting" at bounding box center [659, 210] width 11 height 6
drag, startPoint x: 661, startPoint y: 218, endPoint x: 663, endPoint y: 230, distance: 12.1
click at [661, 218] on button "Use setting" at bounding box center [659, 220] width 11 height 6
click at [662, 230] on button "Use setting" at bounding box center [659, 230] width 11 height 6
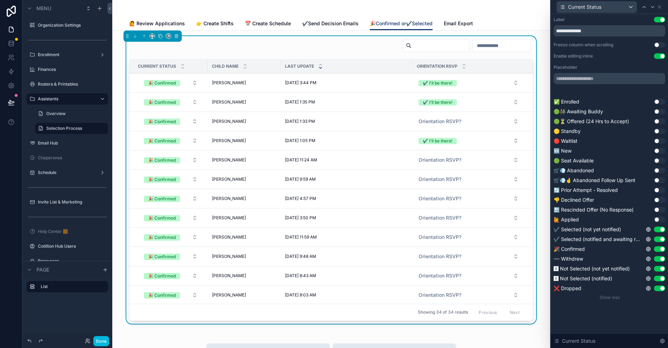
click at [662, 240] on button "Use setting" at bounding box center [659, 240] width 11 height 6
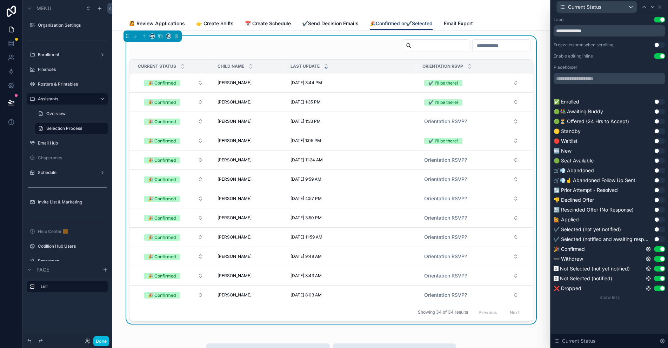
click at [662, 268] on button "Use setting" at bounding box center [659, 269] width 11 height 6
click at [663, 279] on button "Use setting" at bounding box center [659, 279] width 11 height 6
